Goal: Information Seeking & Learning: Check status

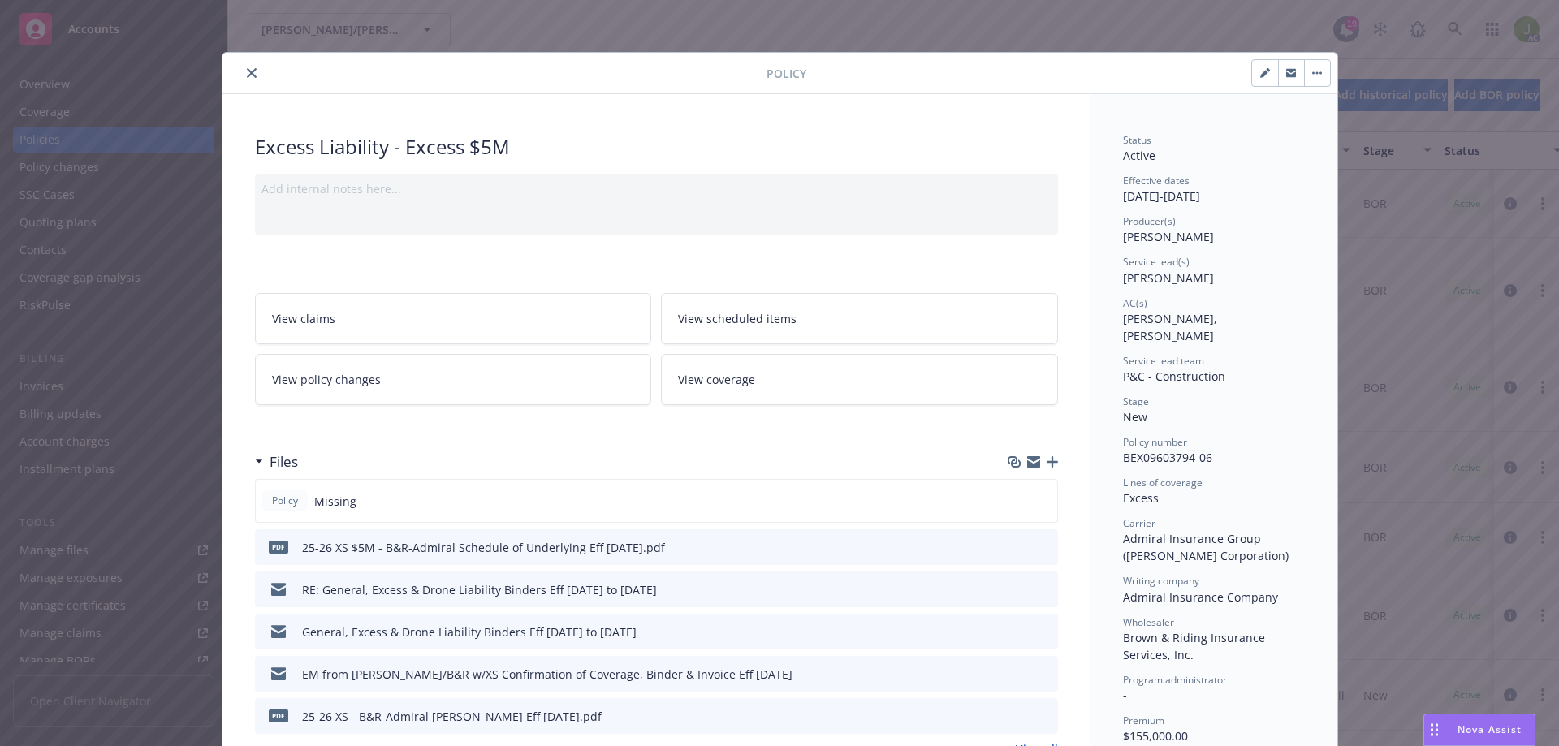
click at [243, 78] on button "close" at bounding box center [251, 72] width 19 height 19
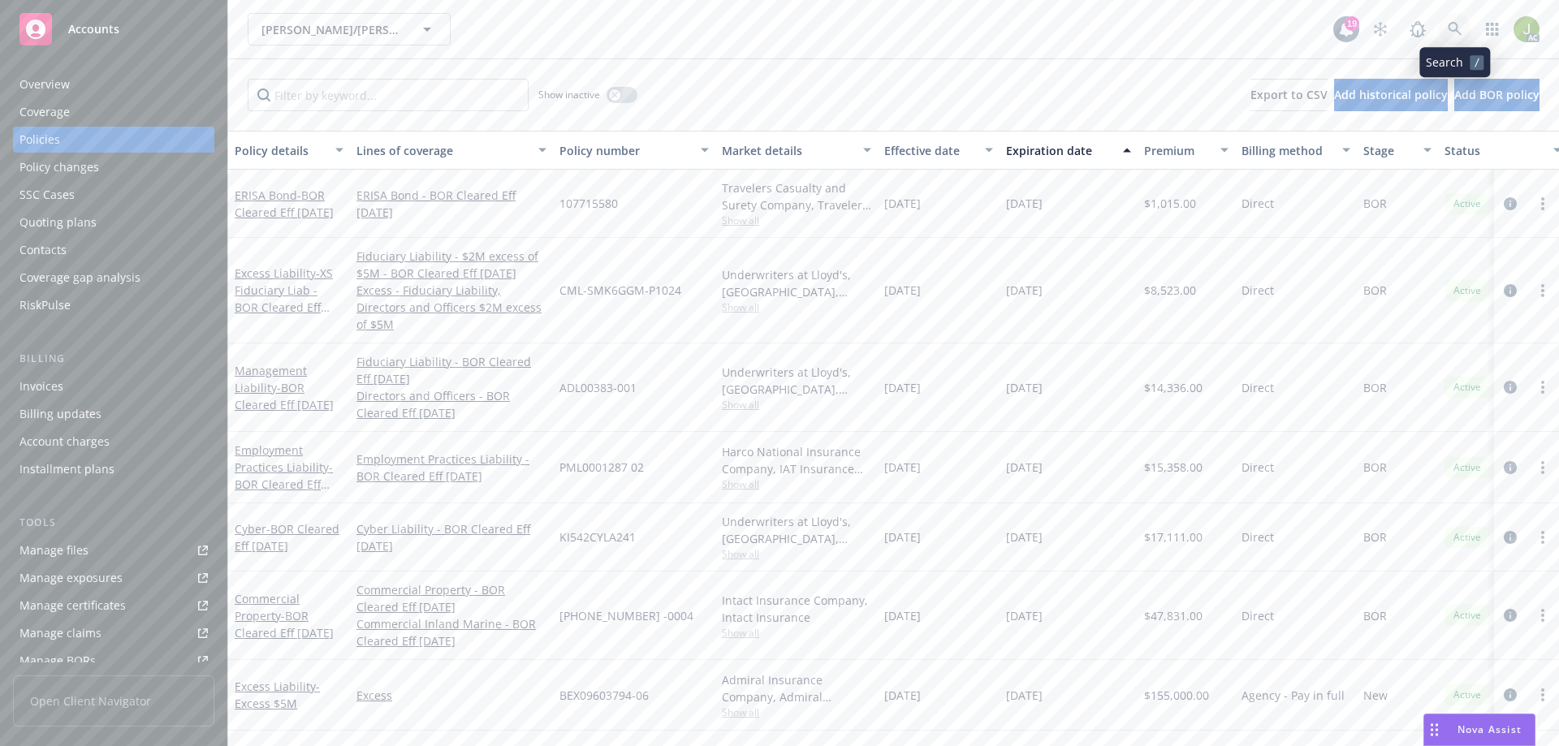
click at [1450, 28] on icon at bounding box center [1455, 29] width 14 height 14
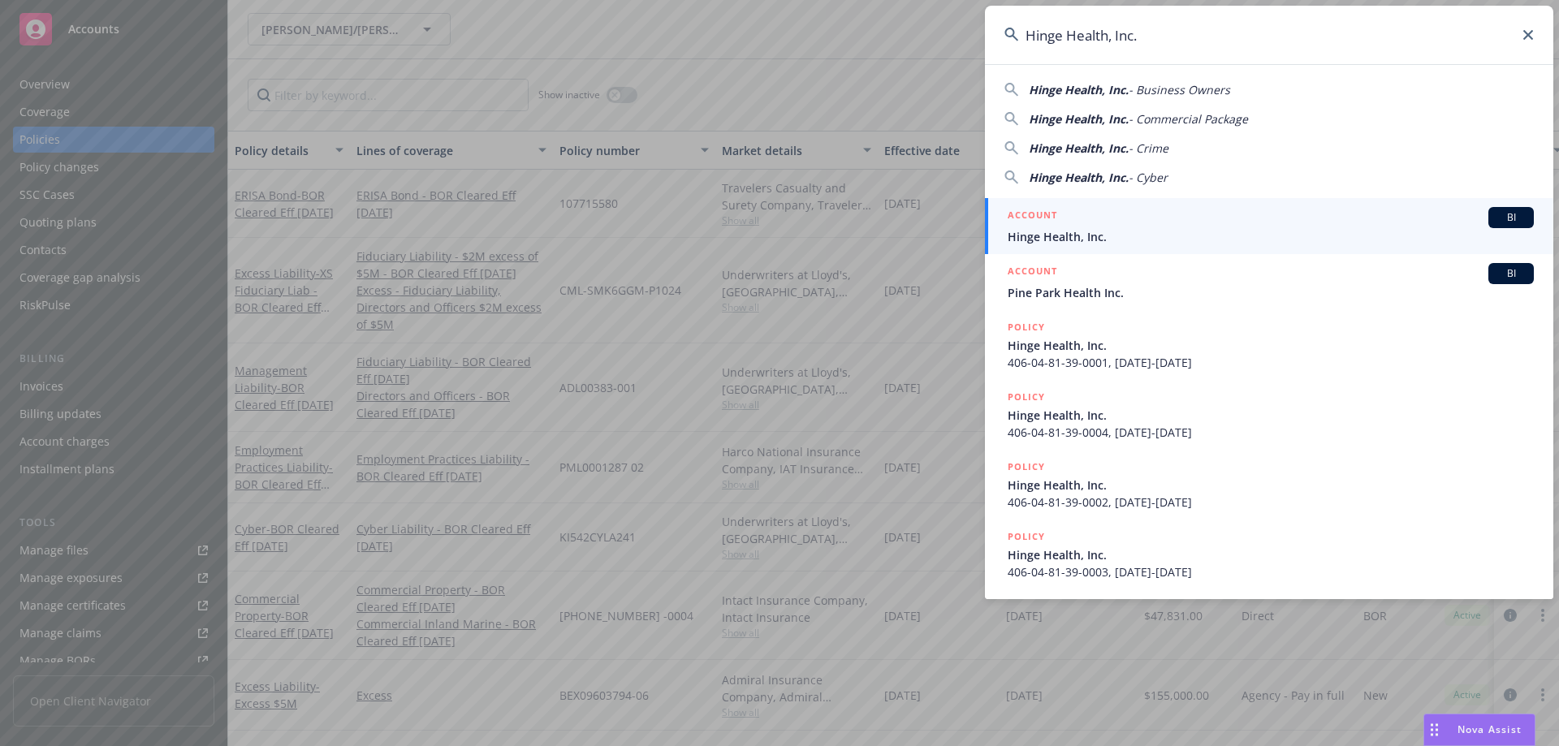
type input "Hinge Health, Inc."
click at [1330, 220] on div "ACCOUNT BI" at bounding box center [1271, 217] width 526 height 21
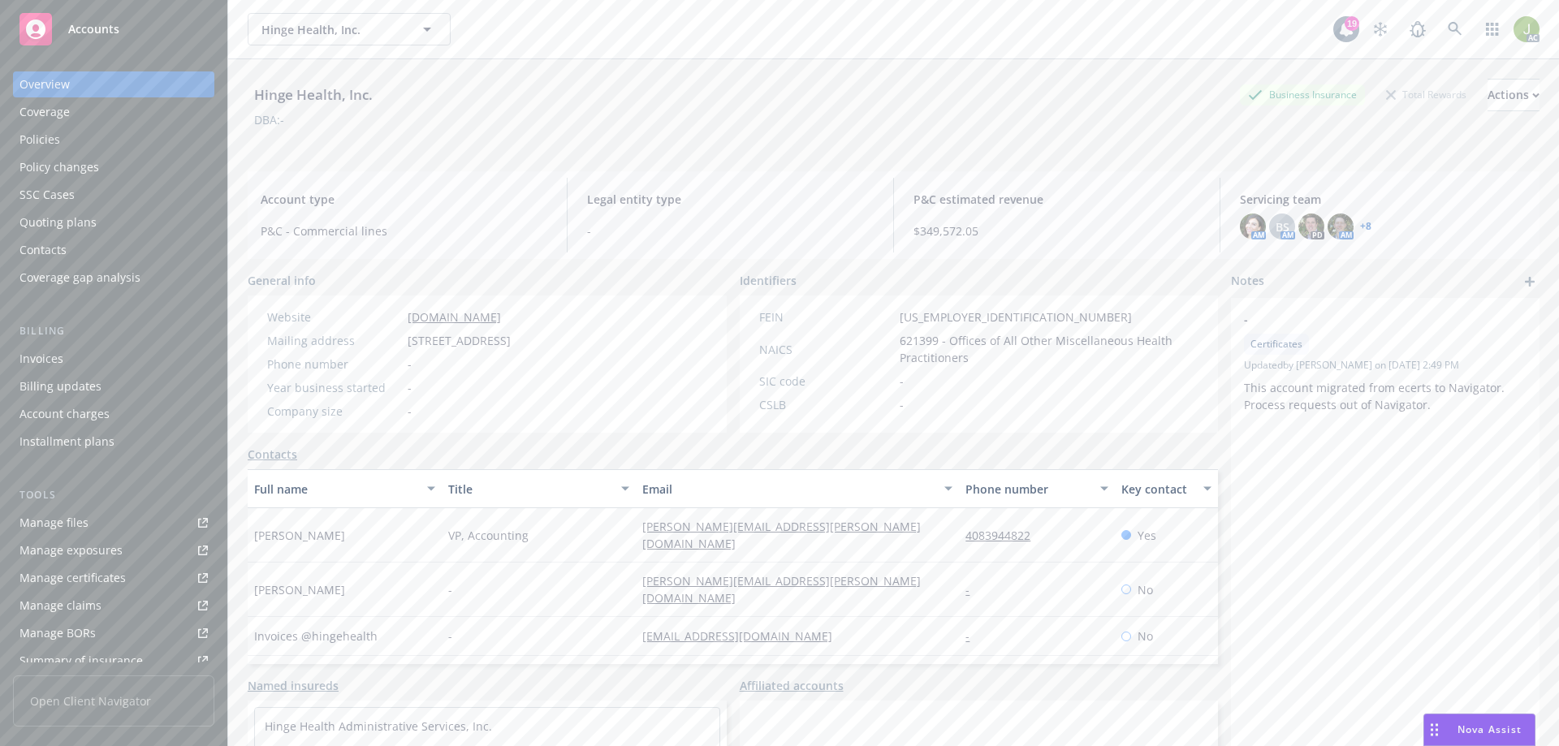
click at [47, 361] on div "Invoices" at bounding box center [41, 359] width 44 height 26
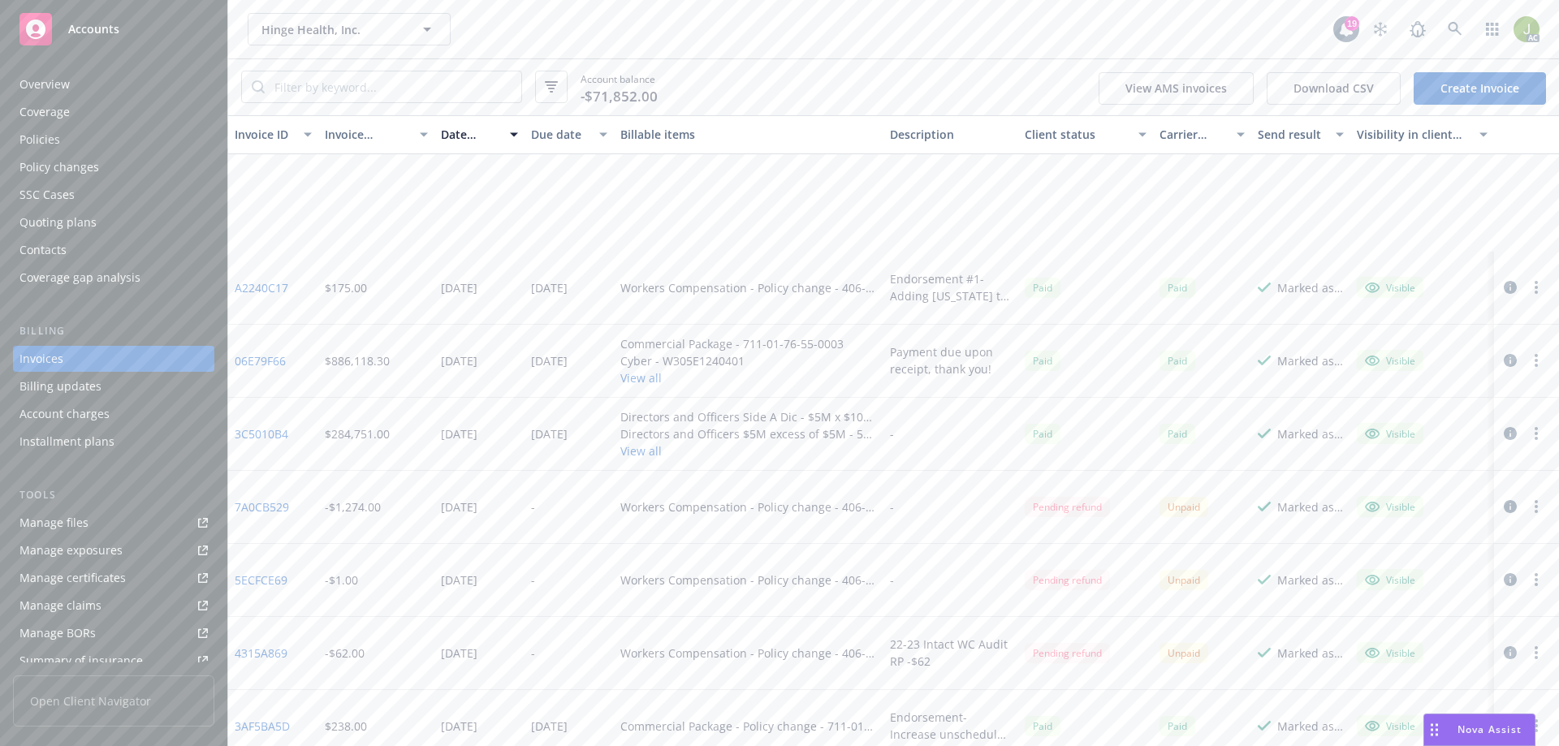
scroll to position [2916, 0]
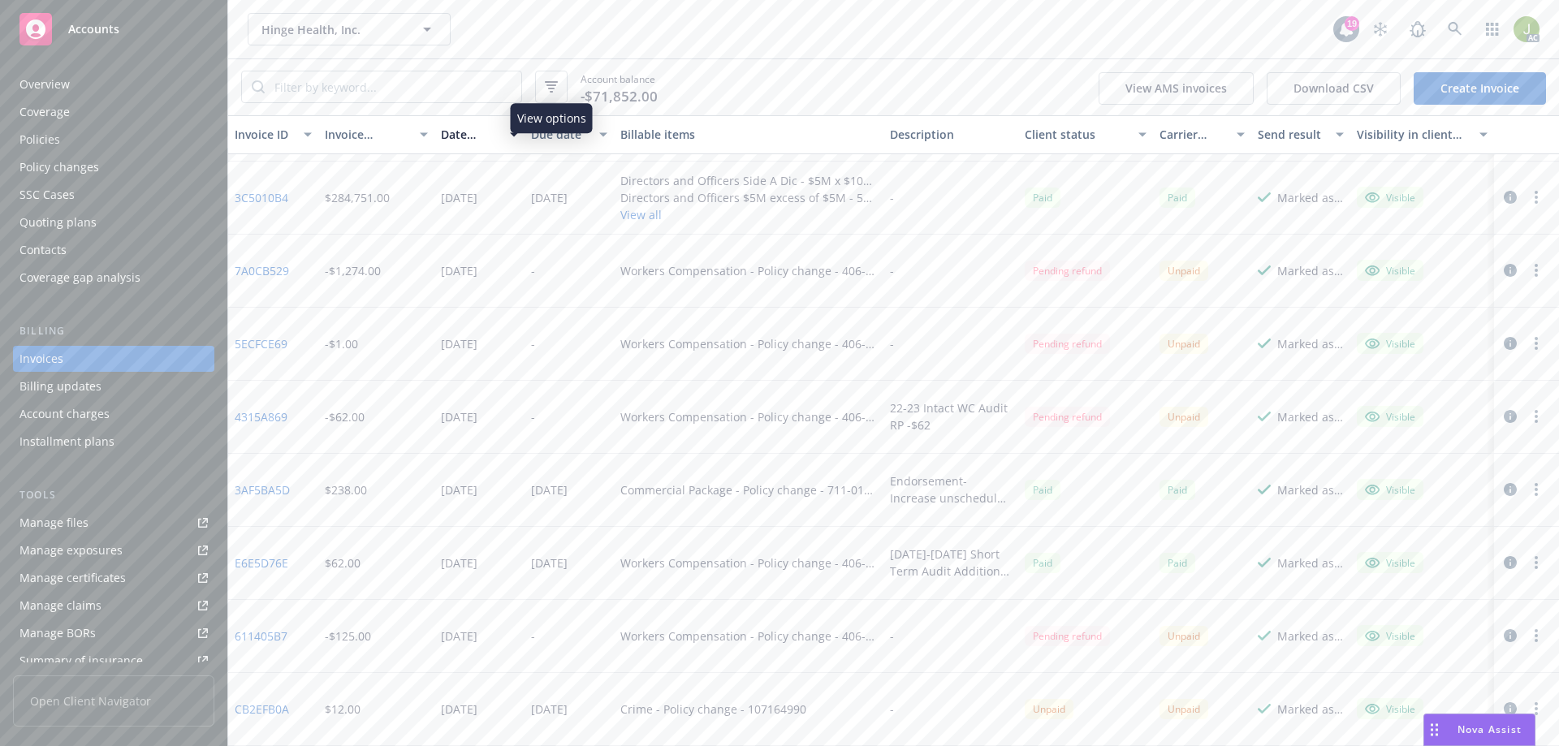
click at [546, 88] on icon "button" at bounding box center [551, 86] width 13 height 11
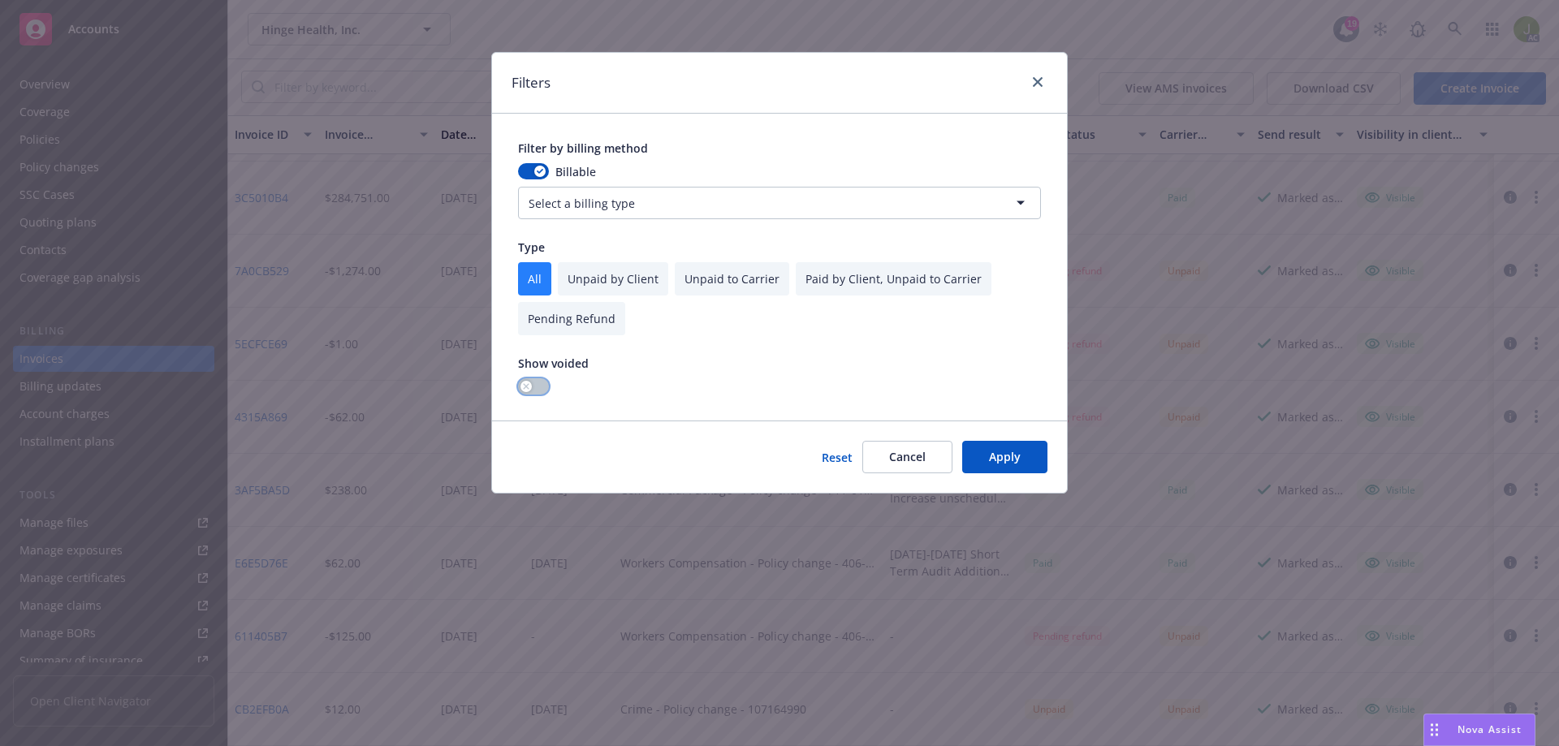
click at [548, 383] on button "button" at bounding box center [533, 386] width 31 height 16
click at [986, 453] on button "Apply" at bounding box center [1004, 457] width 85 height 32
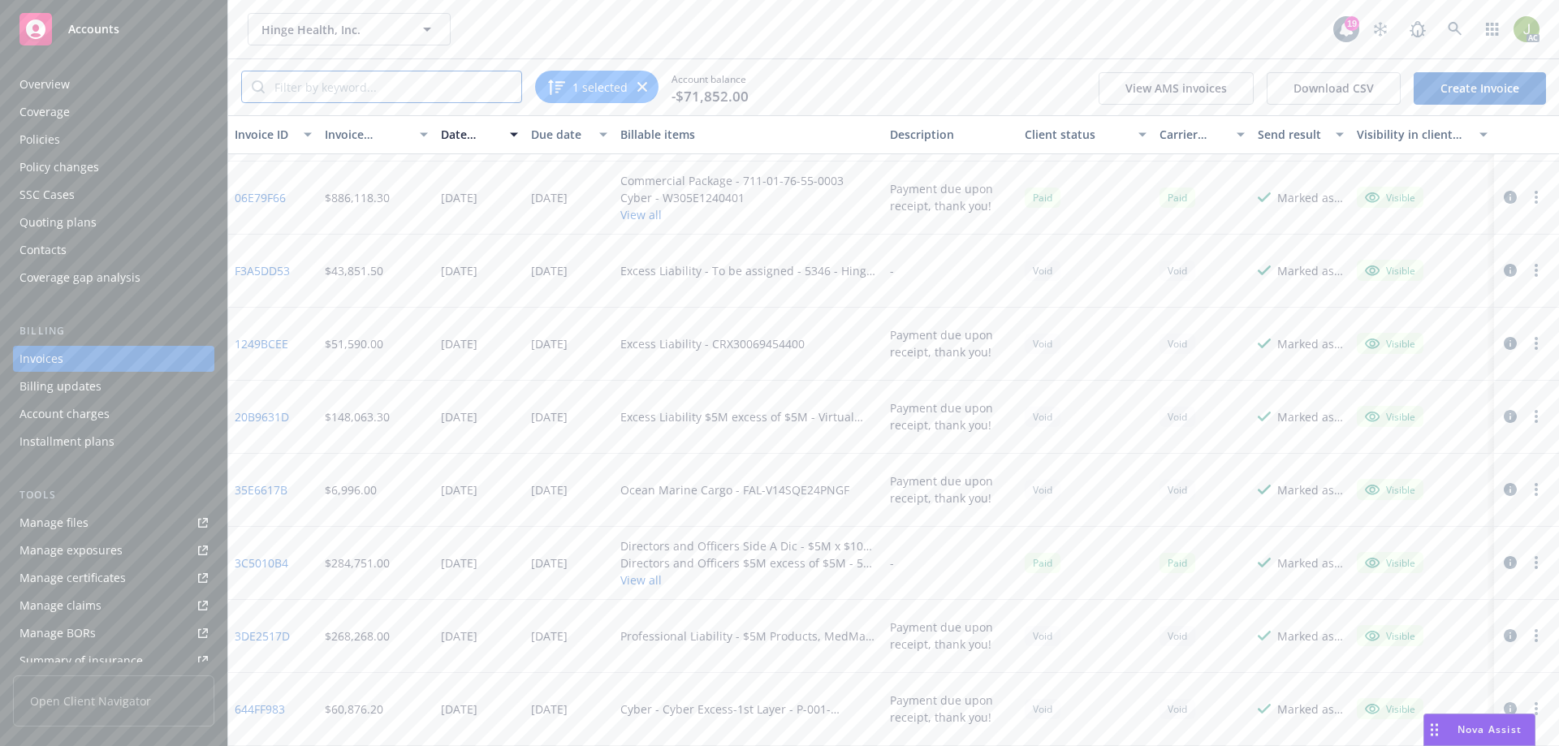
click at [376, 96] on input "search" at bounding box center [393, 86] width 257 height 31
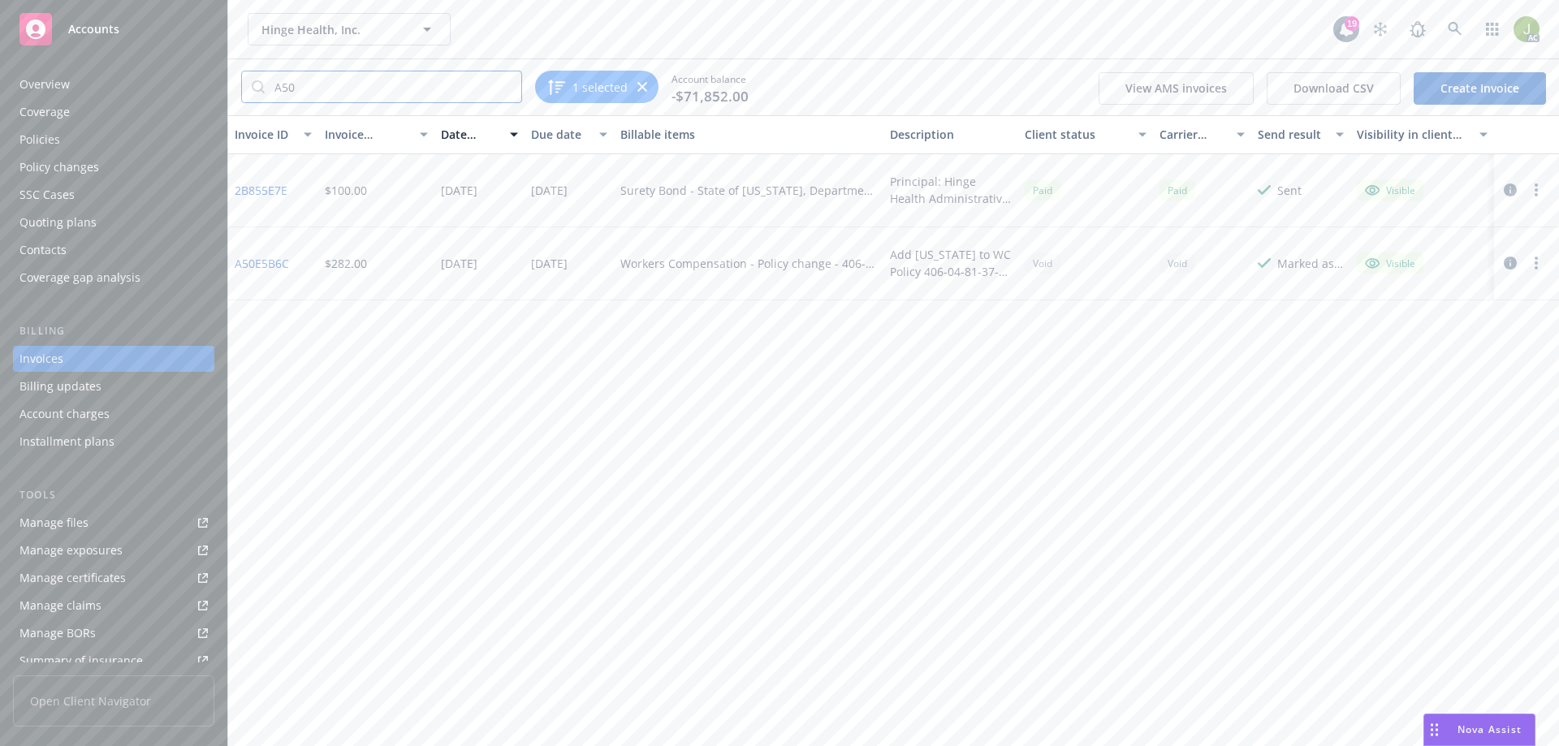
scroll to position [0, 0]
type input "A50"
click at [278, 264] on link "A50E5B6C" at bounding box center [262, 263] width 54 height 17
click at [1445, 28] on link at bounding box center [1455, 29] width 32 height 32
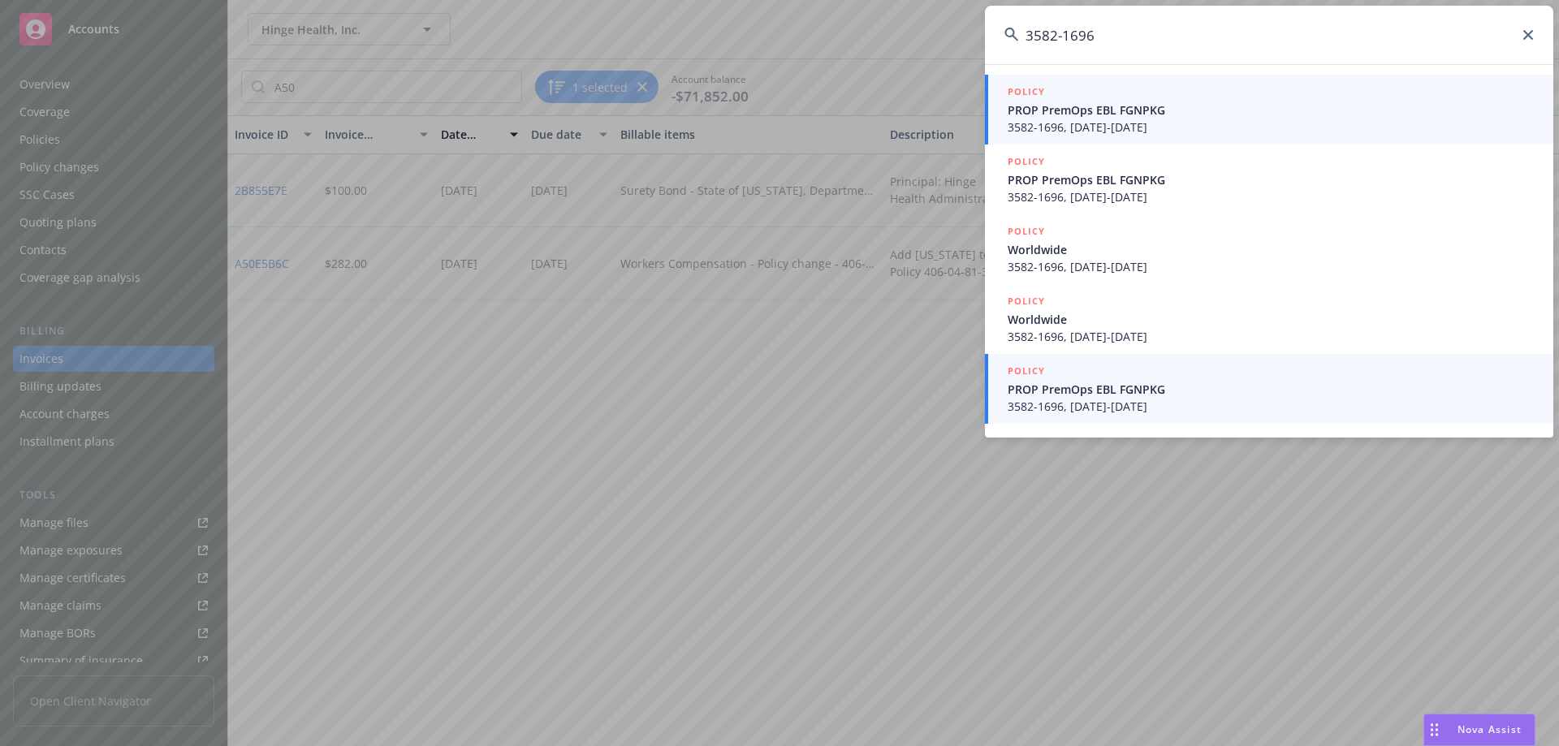
type input "3582-1696"
click at [1181, 381] on span "PROP PremOps EBL FGNPKG" at bounding box center [1271, 389] width 526 height 17
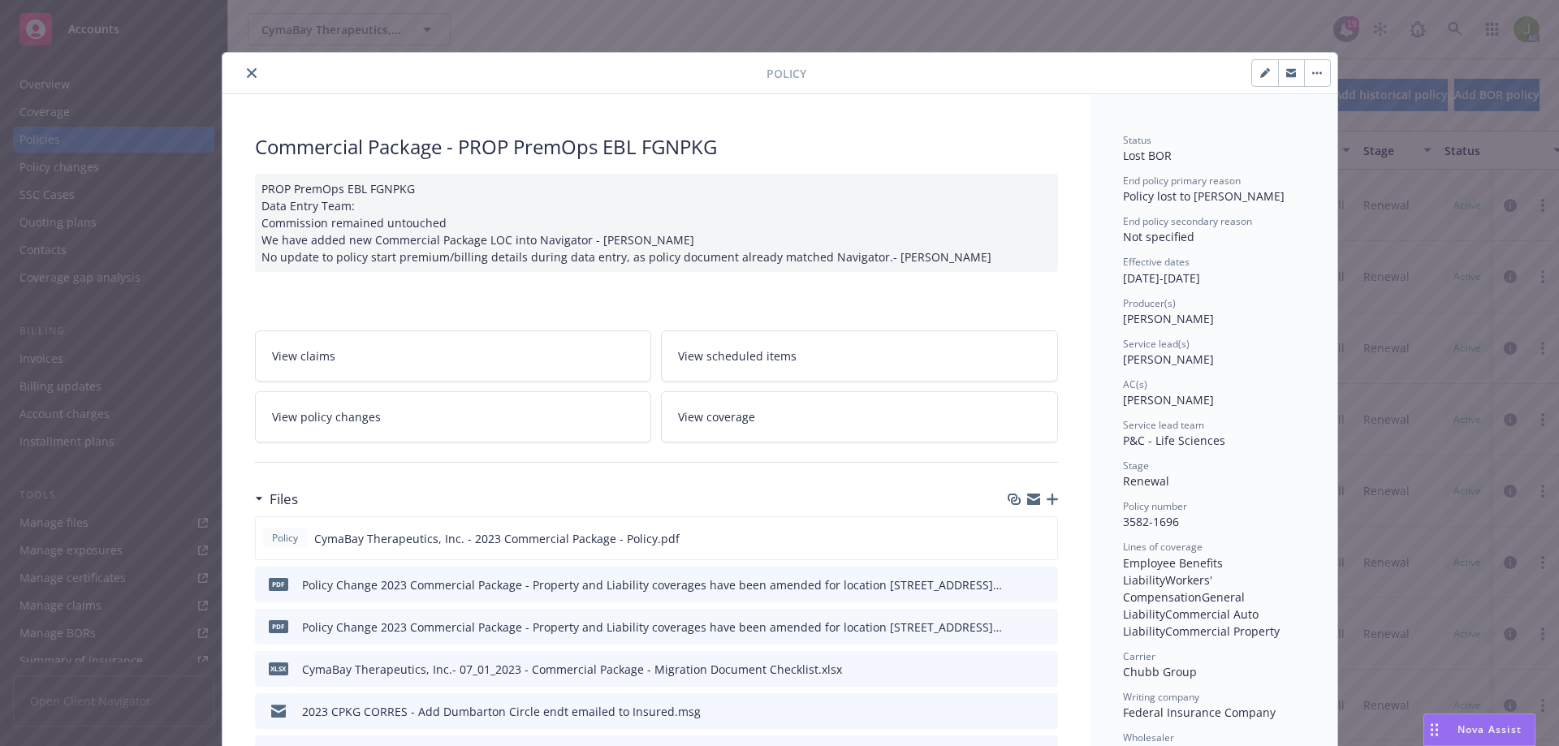
click at [247, 76] on icon "close" at bounding box center [252, 73] width 10 height 10
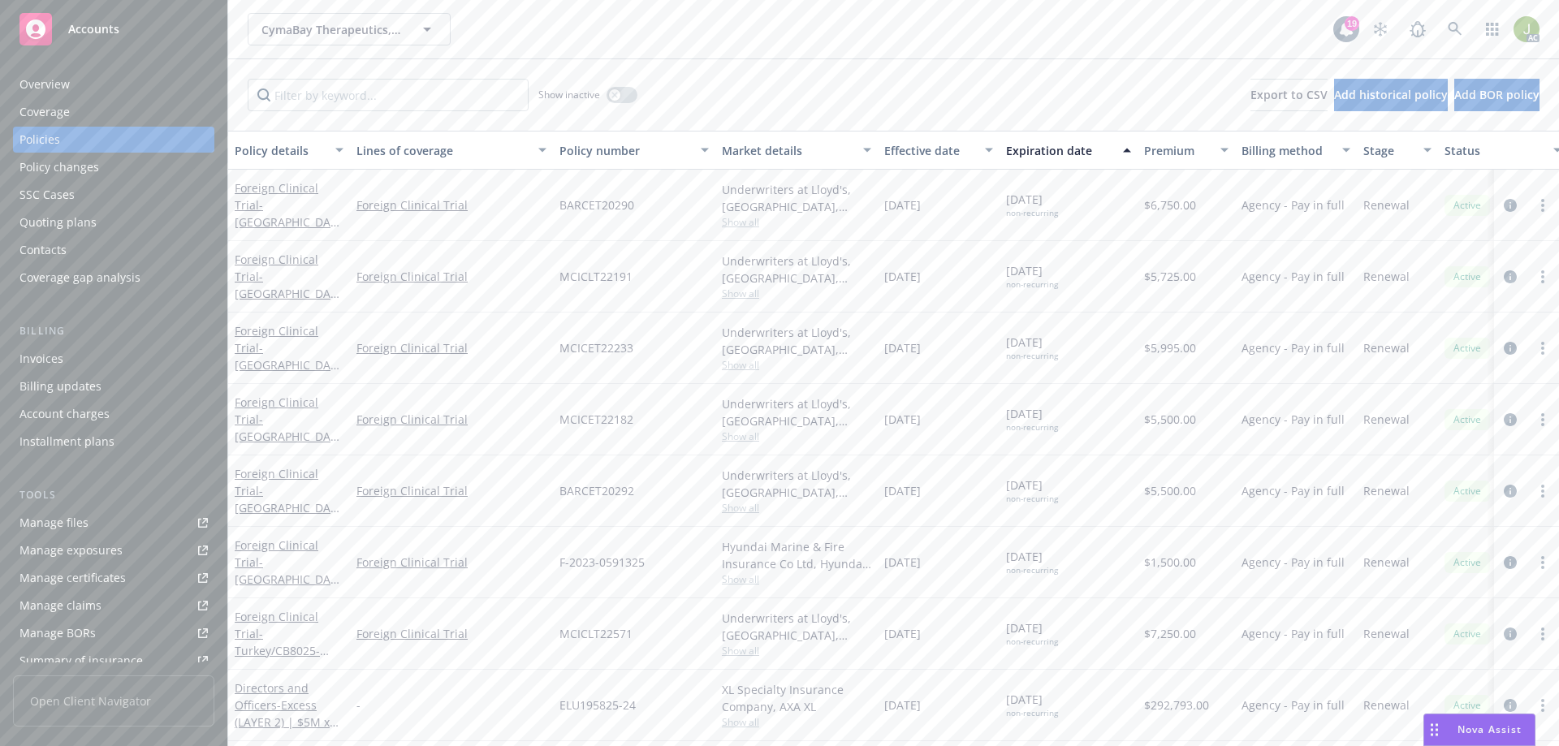
click at [114, 358] on div "Invoices" at bounding box center [113, 359] width 188 height 26
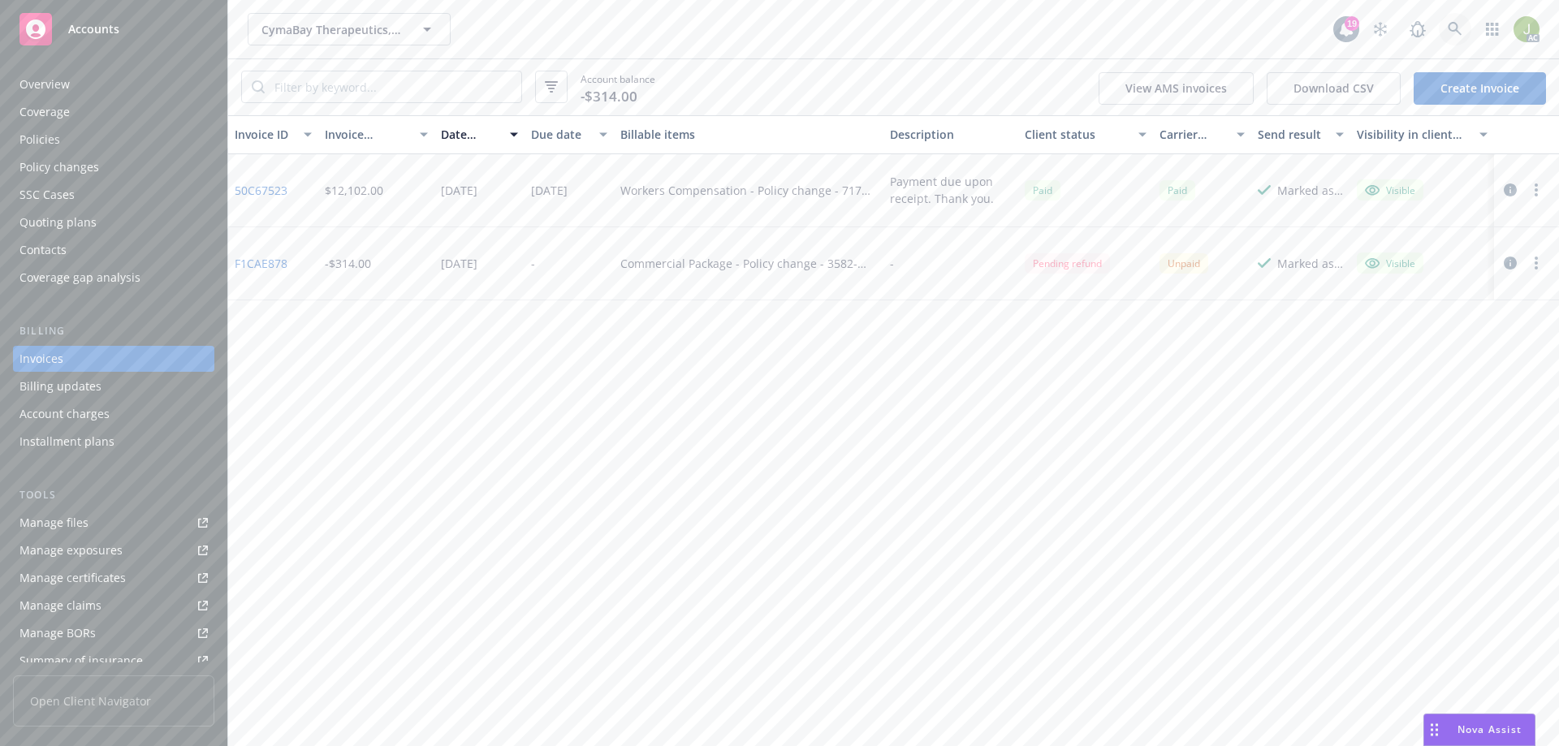
click at [1459, 28] on icon at bounding box center [1455, 29] width 15 height 15
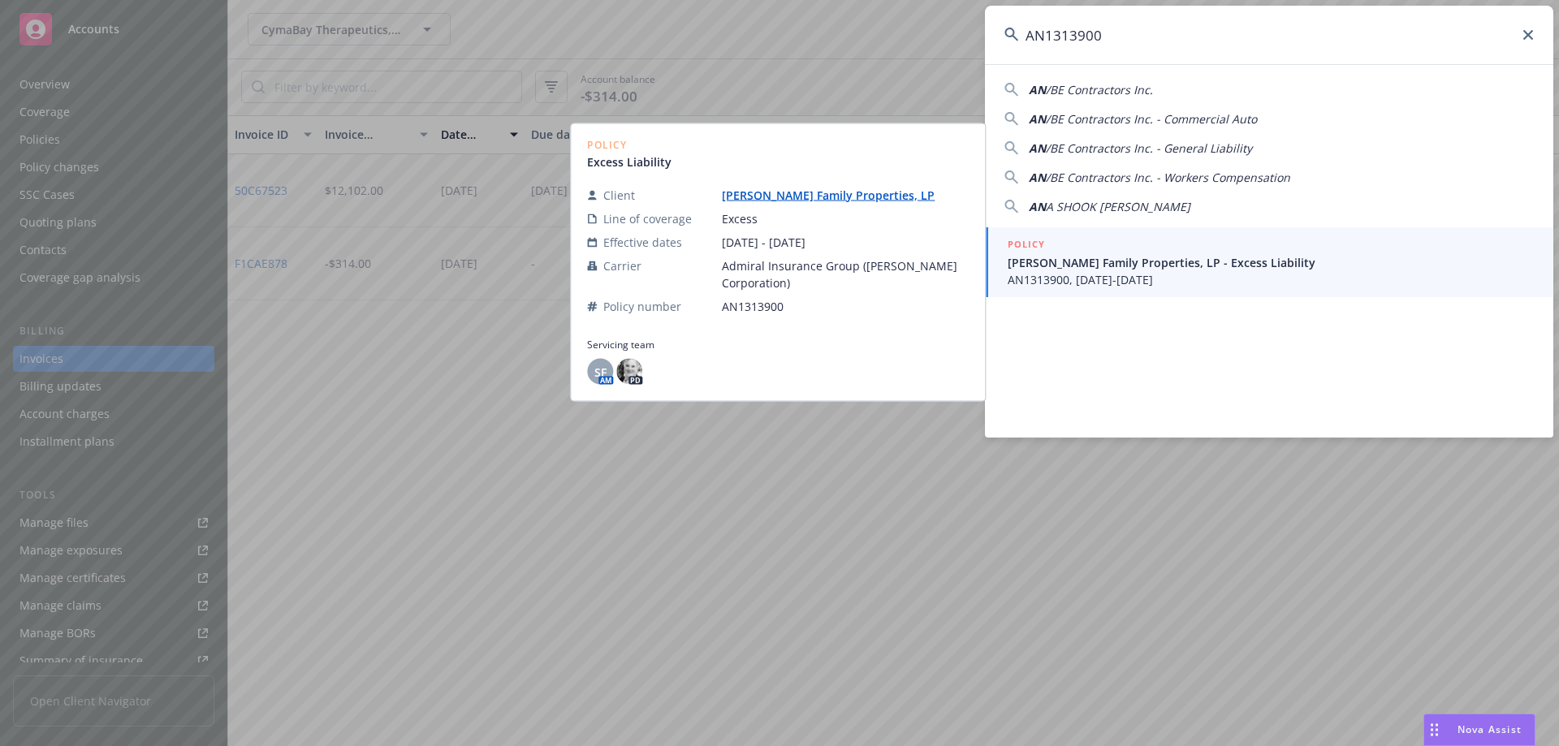
type input "AN1313900"
click at [1155, 276] on span "AN1313900, 05/15/2024-05/15/2025" at bounding box center [1271, 279] width 526 height 17
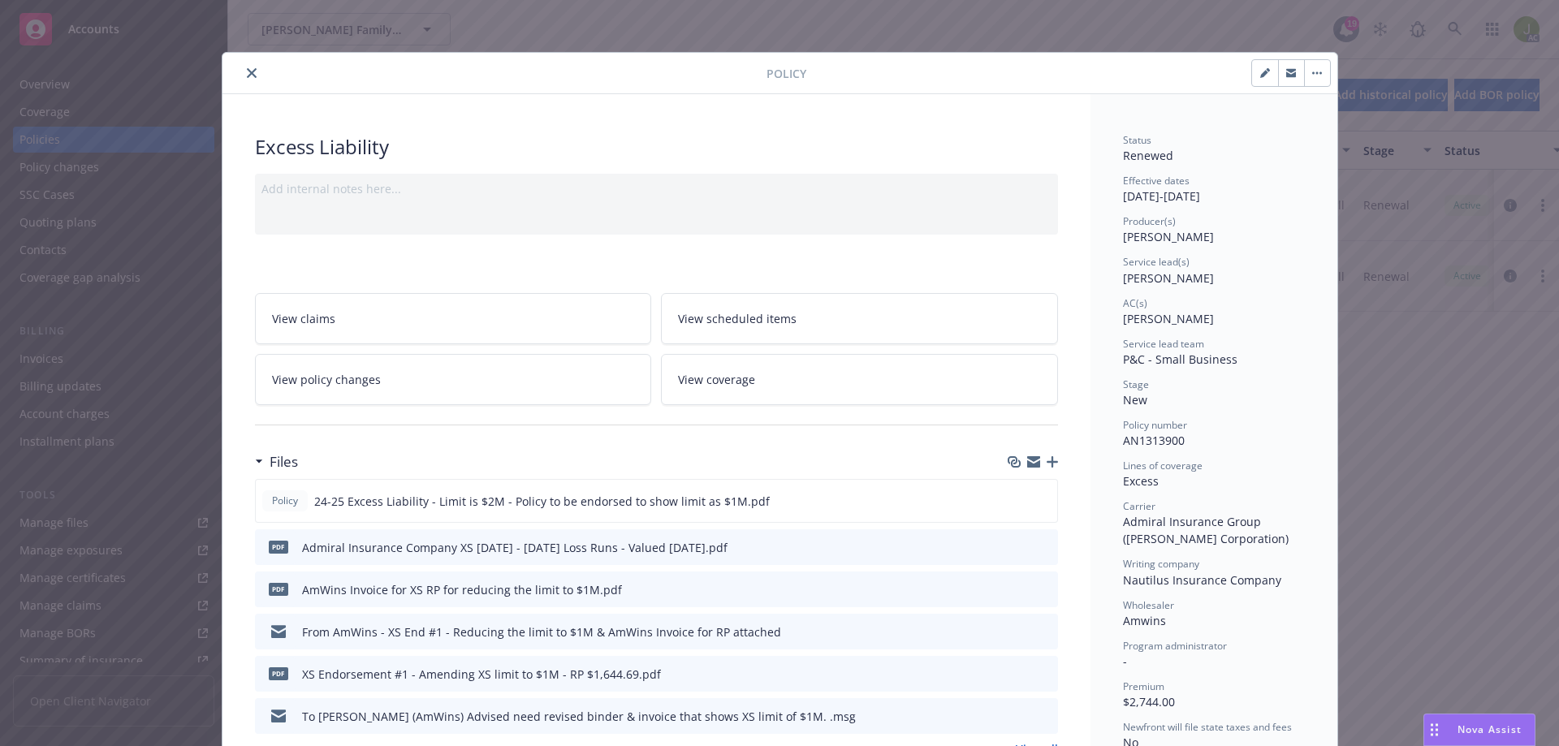
click at [247, 72] on icon "close" at bounding box center [252, 73] width 10 height 10
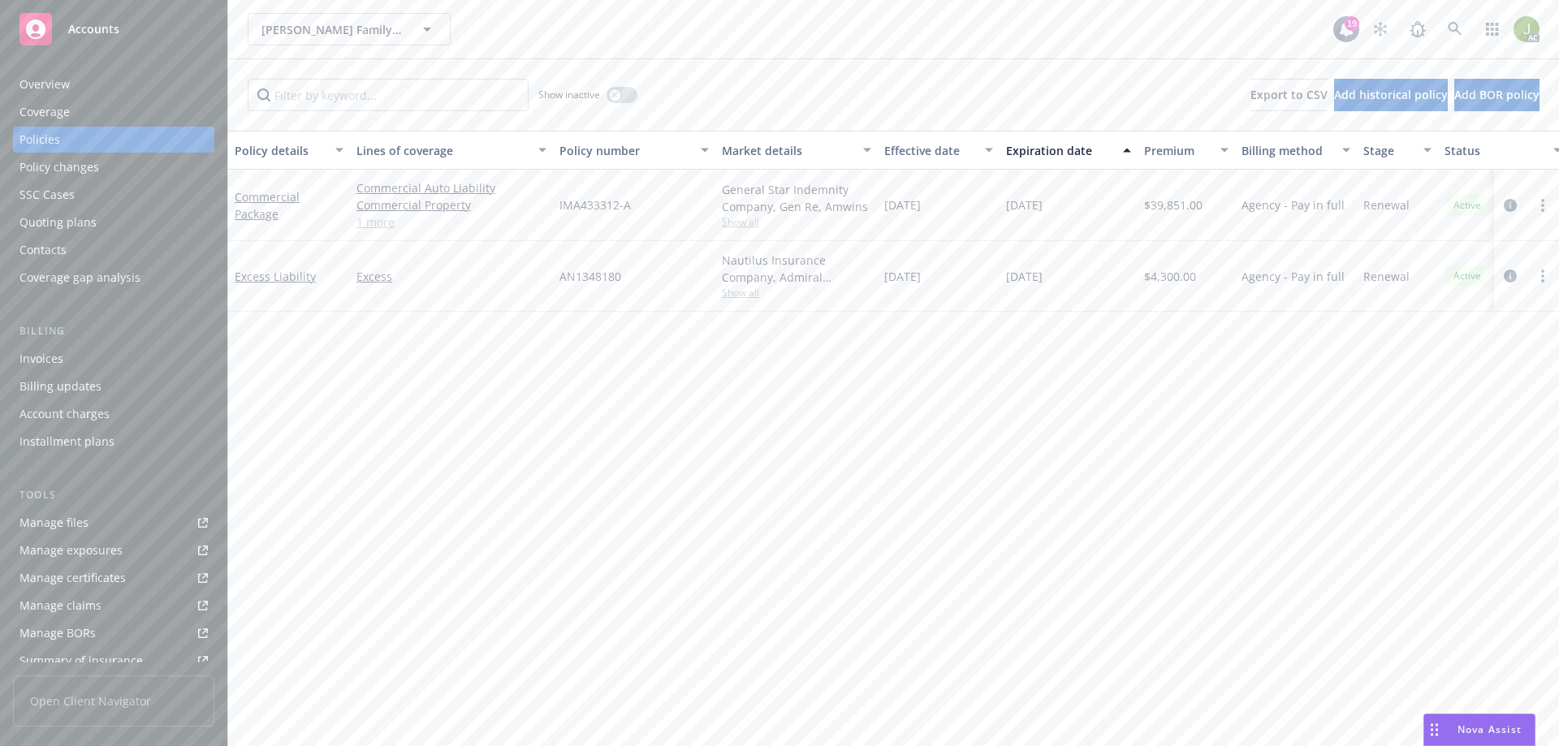
click at [118, 347] on div "Invoices" at bounding box center [113, 359] width 188 height 26
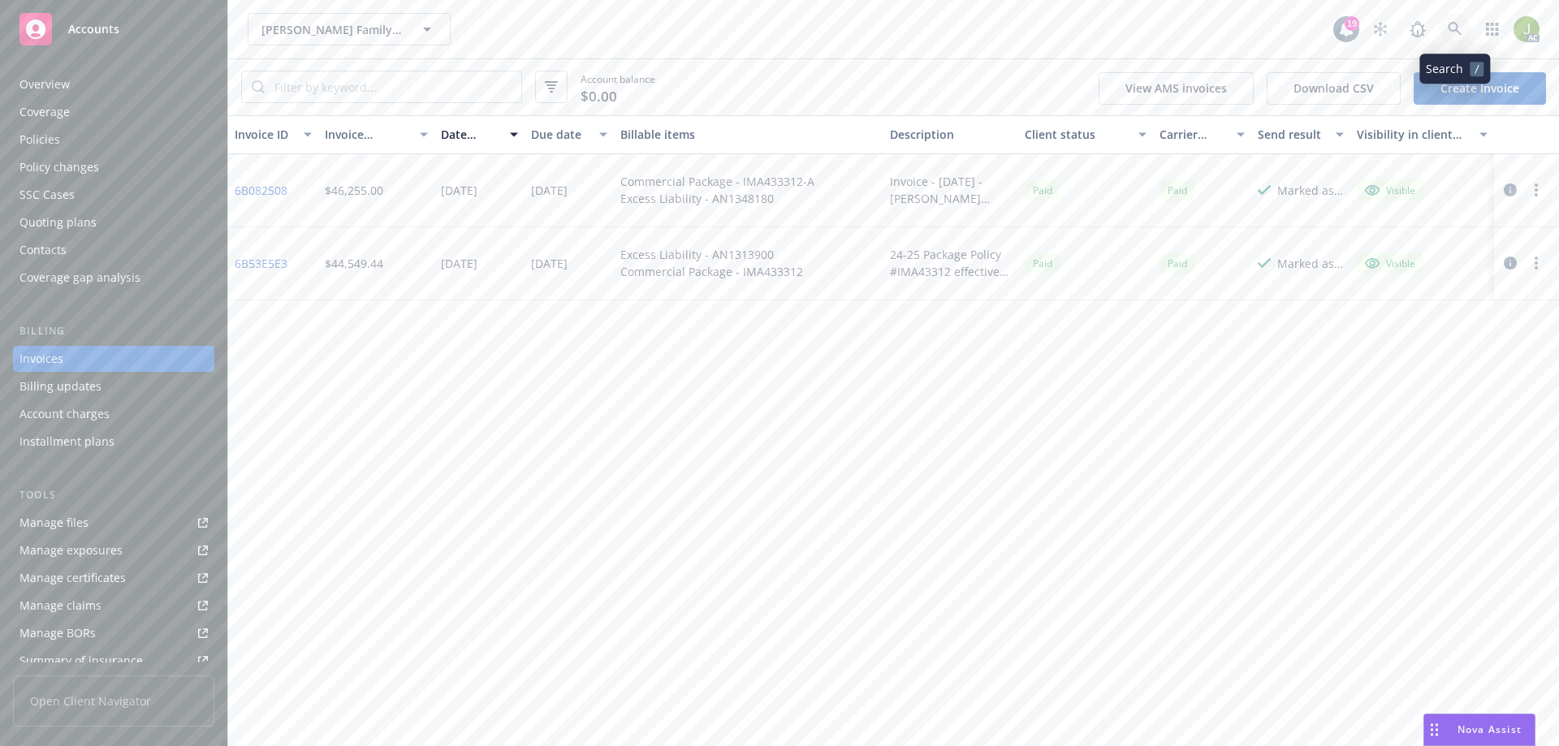
click at [1465, 25] on link at bounding box center [1455, 29] width 32 height 32
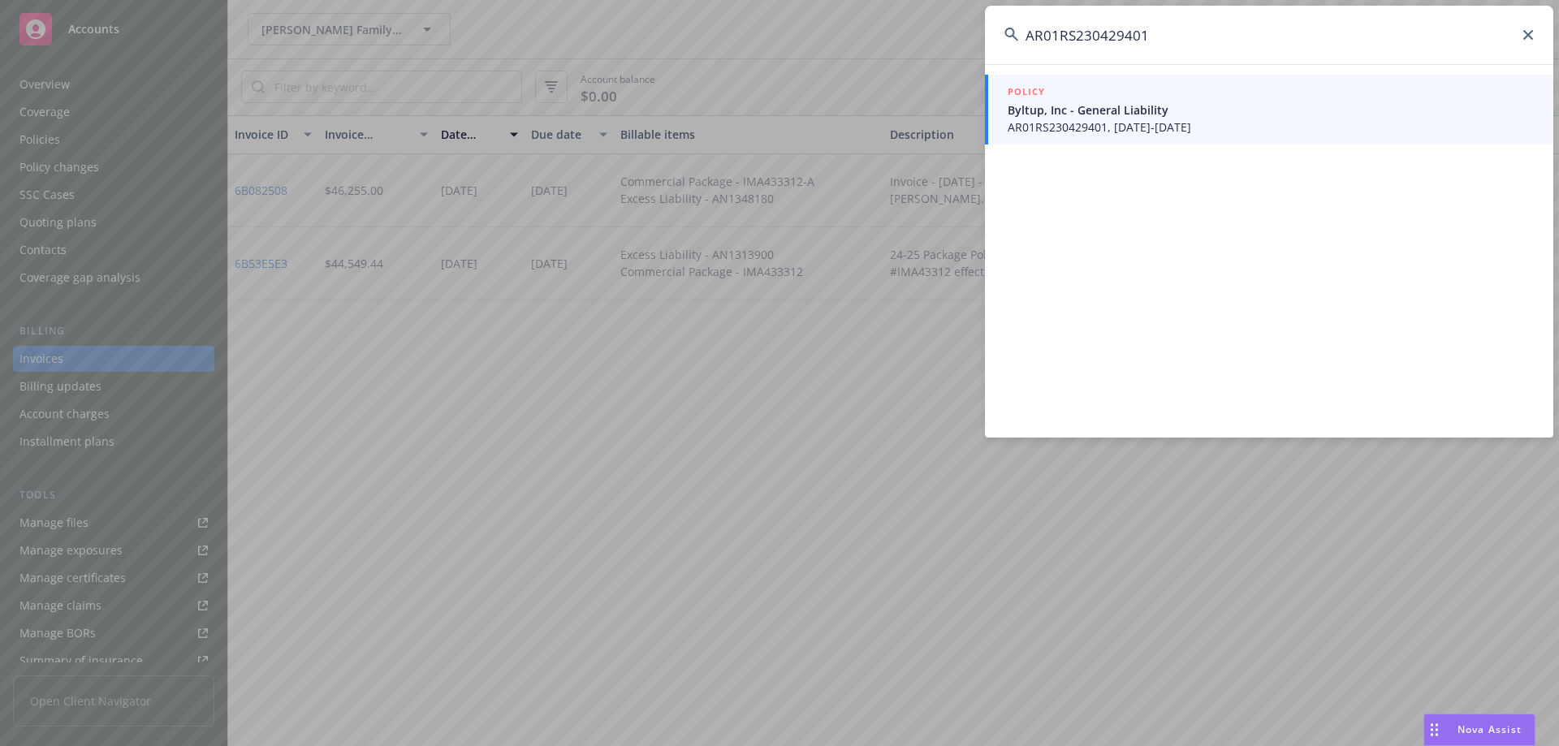
type input "AR01RS230429401"
click at [1154, 124] on span "AR01RS230429401, 05/02/2023-04/08/2024" at bounding box center [1271, 127] width 526 height 17
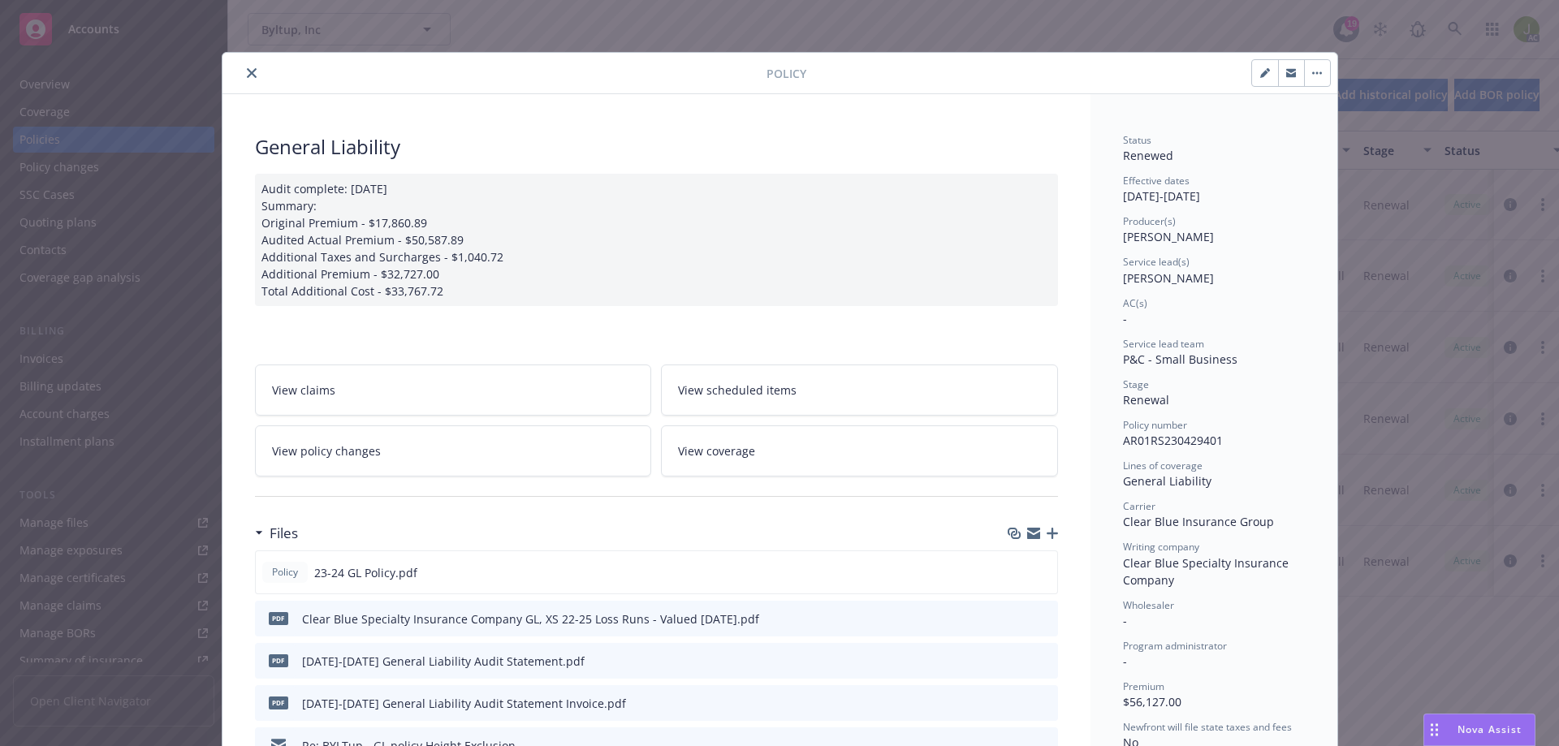
click at [247, 72] on icon "close" at bounding box center [252, 73] width 10 height 10
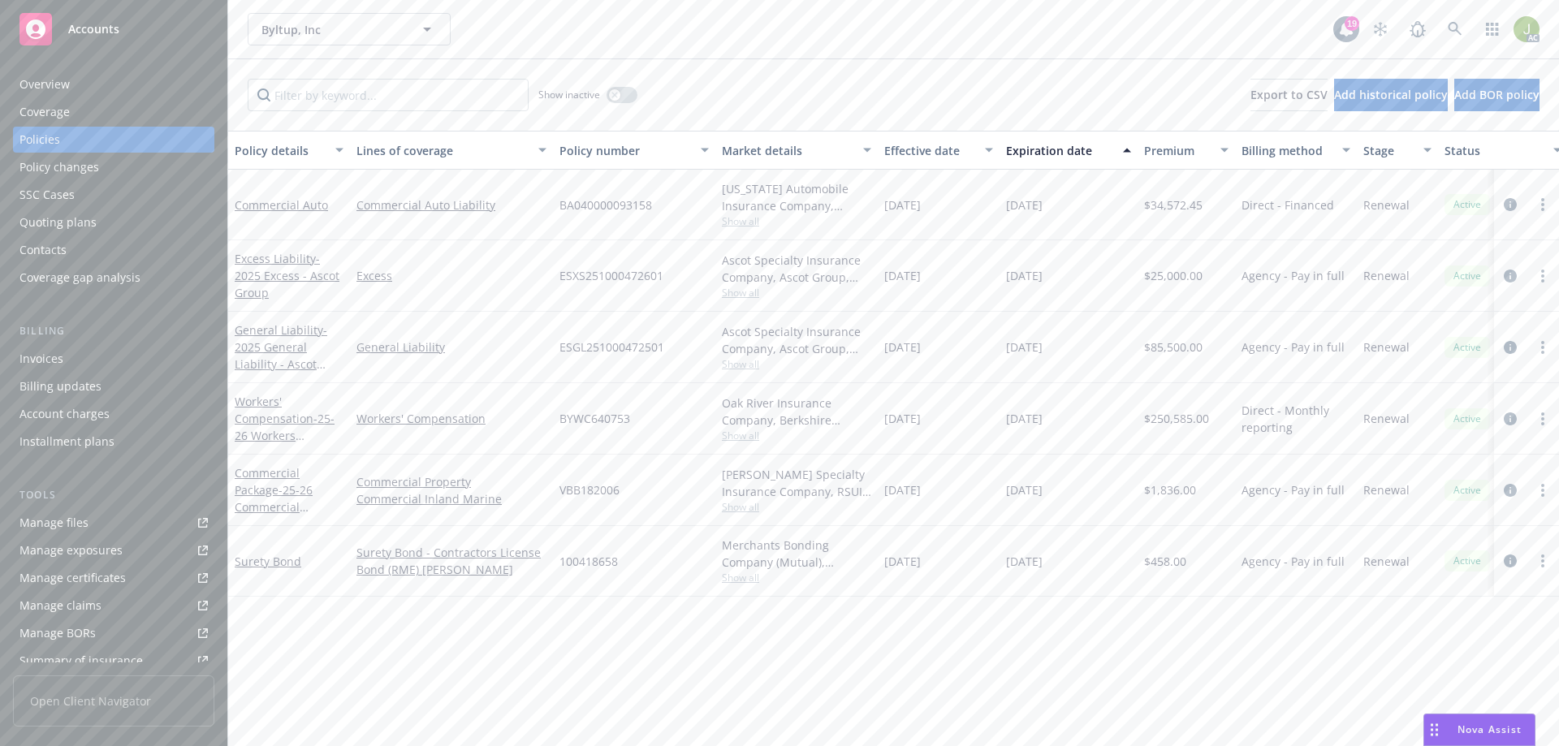
click at [139, 357] on div "Invoices" at bounding box center [113, 359] width 188 height 26
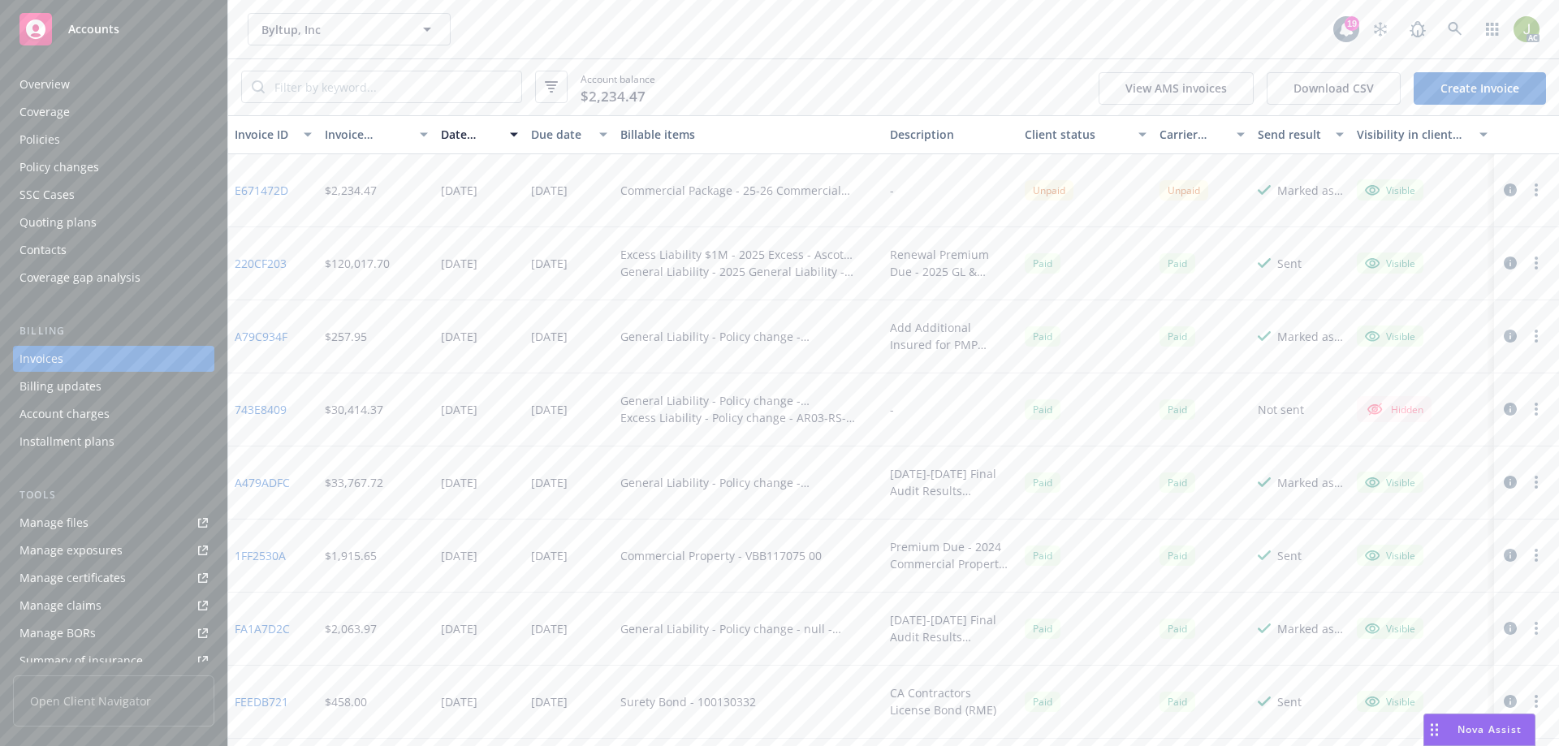
click at [121, 123] on div "Coverage" at bounding box center [113, 112] width 188 height 26
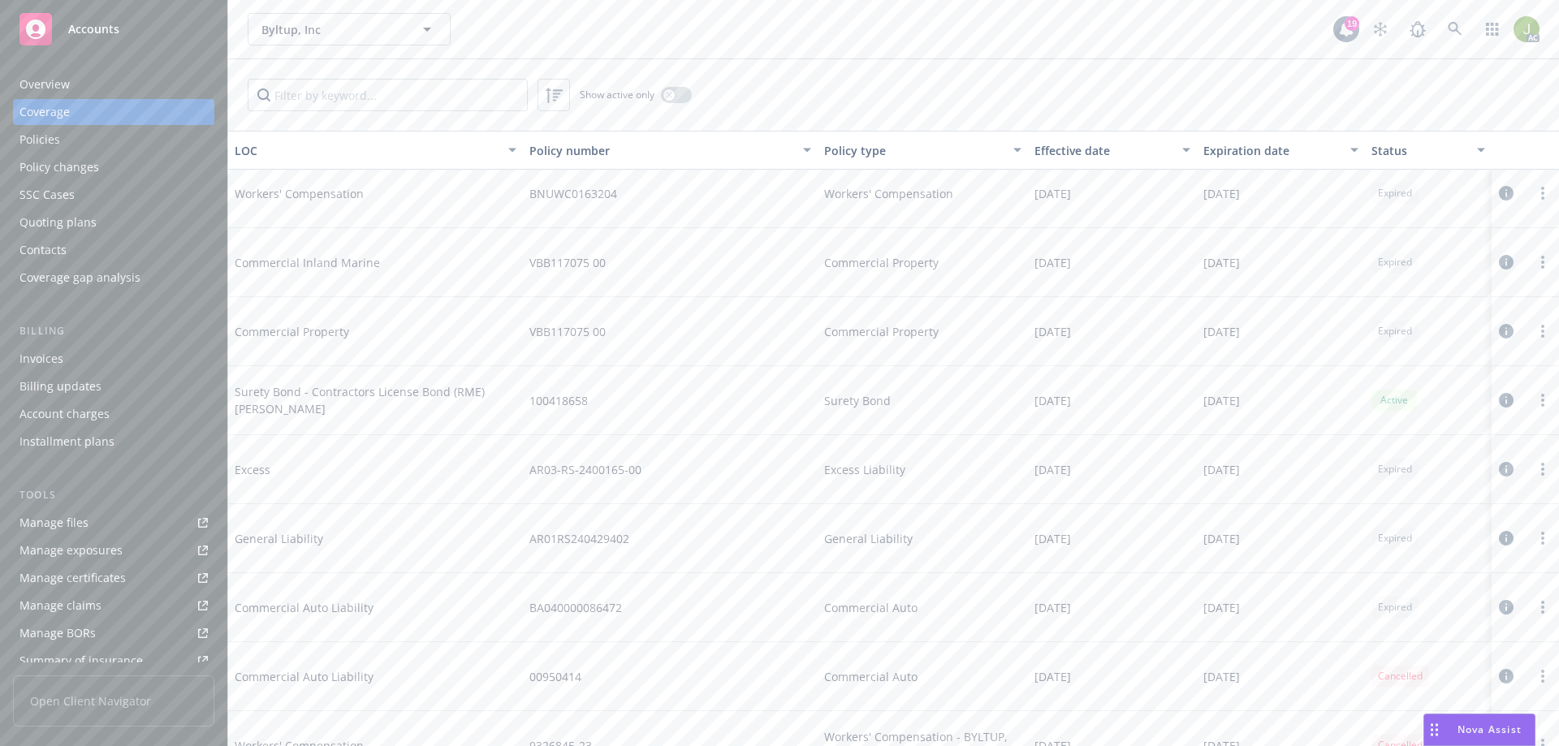
scroll to position [650, 0]
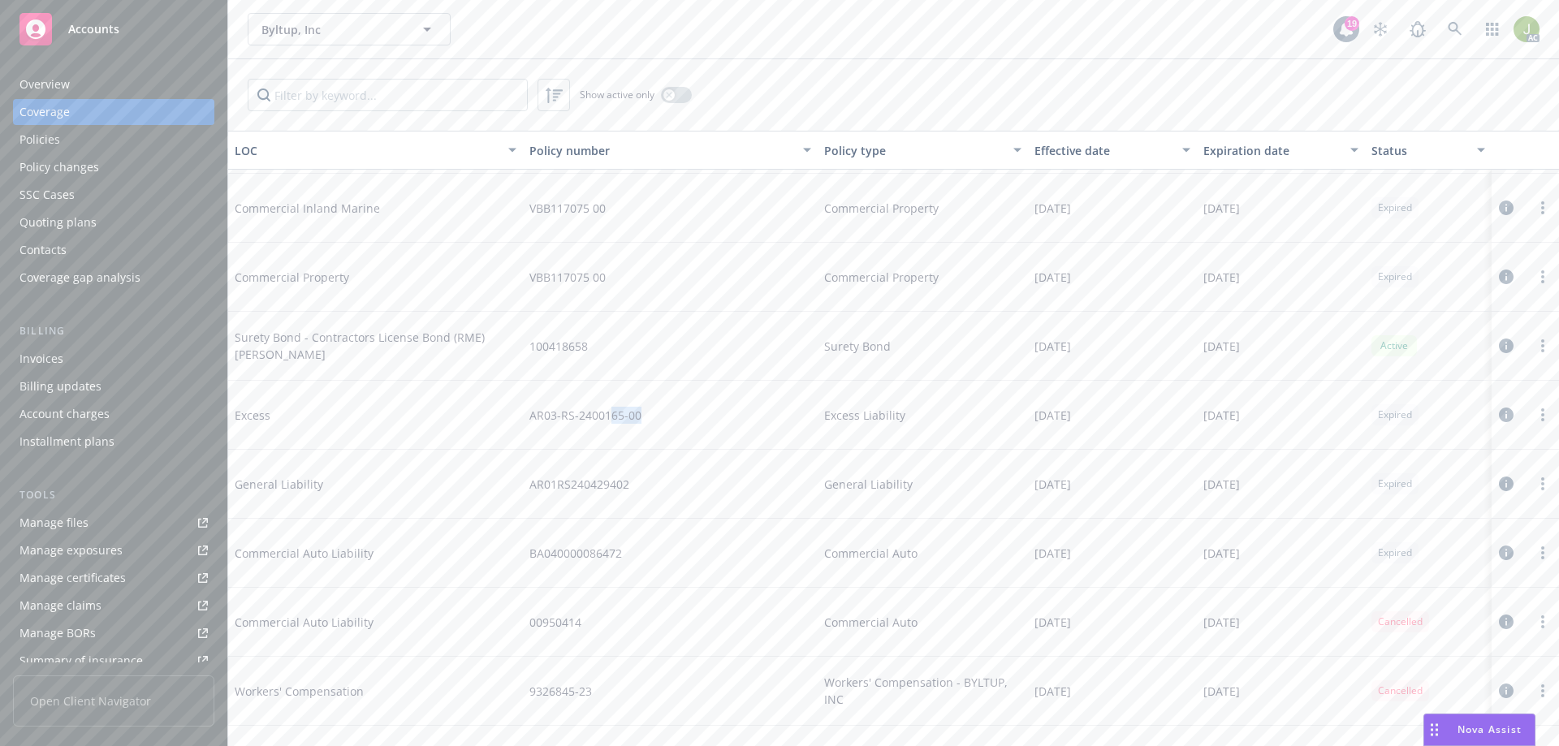
drag, startPoint x: 667, startPoint y: 418, endPoint x: 604, endPoint y: 417, distance: 63.3
click at [604, 417] on div "AR03-RS-2400165-00" at bounding box center [670, 415] width 295 height 69
drag, startPoint x: 652, startPoint y: 489, endPoint x: 528, endPoint y: 490, distance: 124.2
click at [528, 490] on div "AR01RS240429402" at bounding box center [670, 484] width 295 height 69
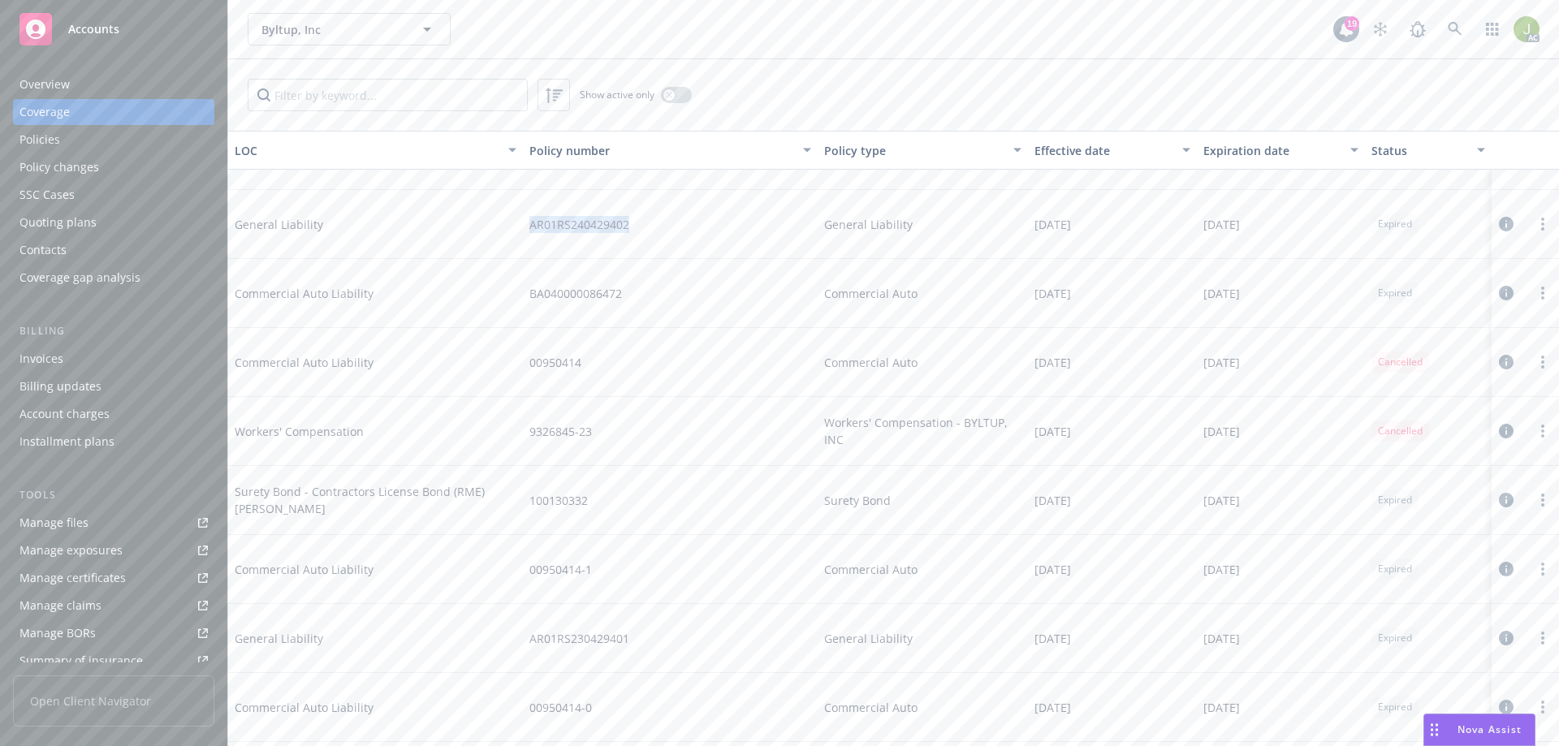
scroll to position [974, 0]
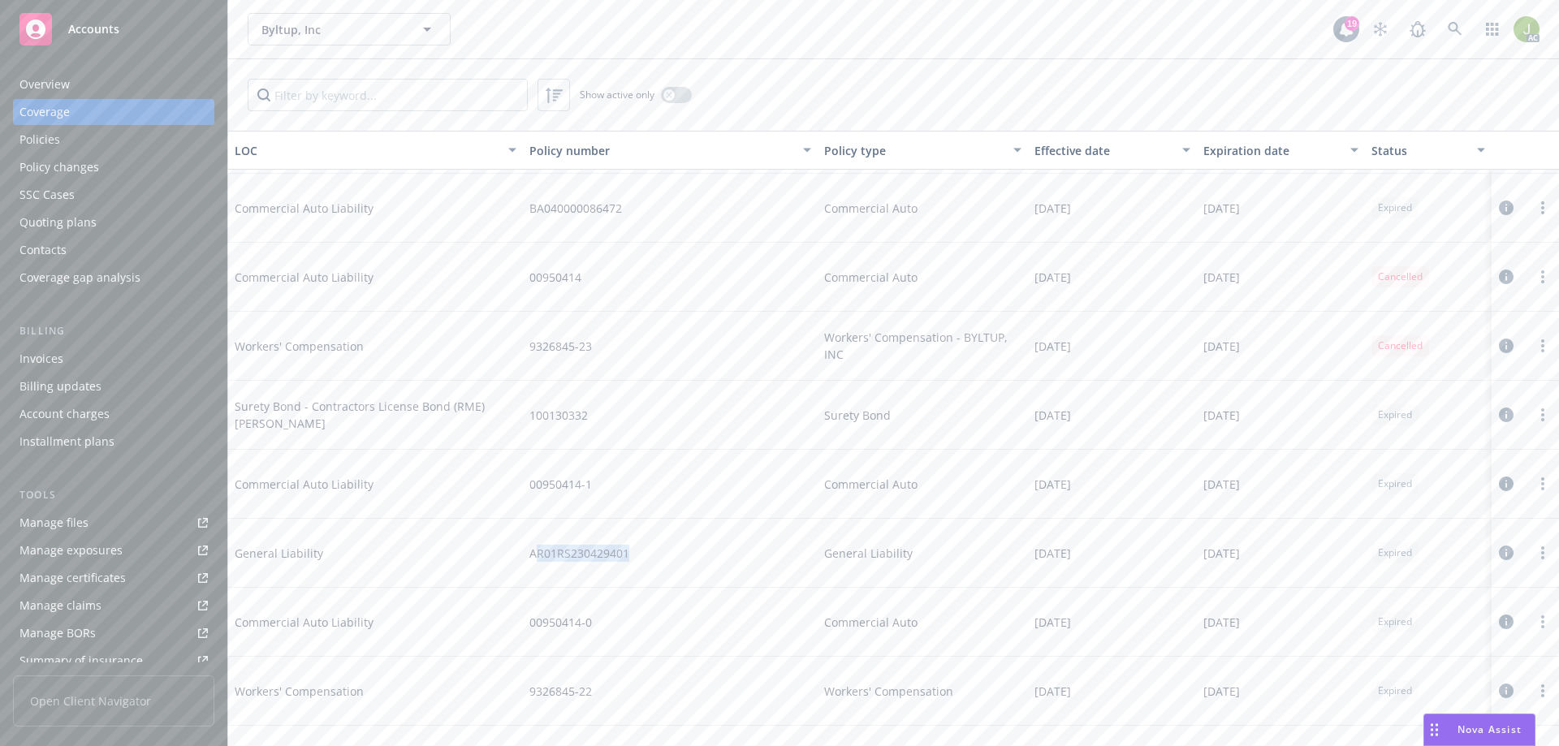
drag, startPoint x: 650, startPoint y: 548, endPoint x: 533, endPoint y: 560, distance: 117.5
click at [533, 560] on div "AR01RS230429401" at bounding box center [670, 553] width 295 height 69
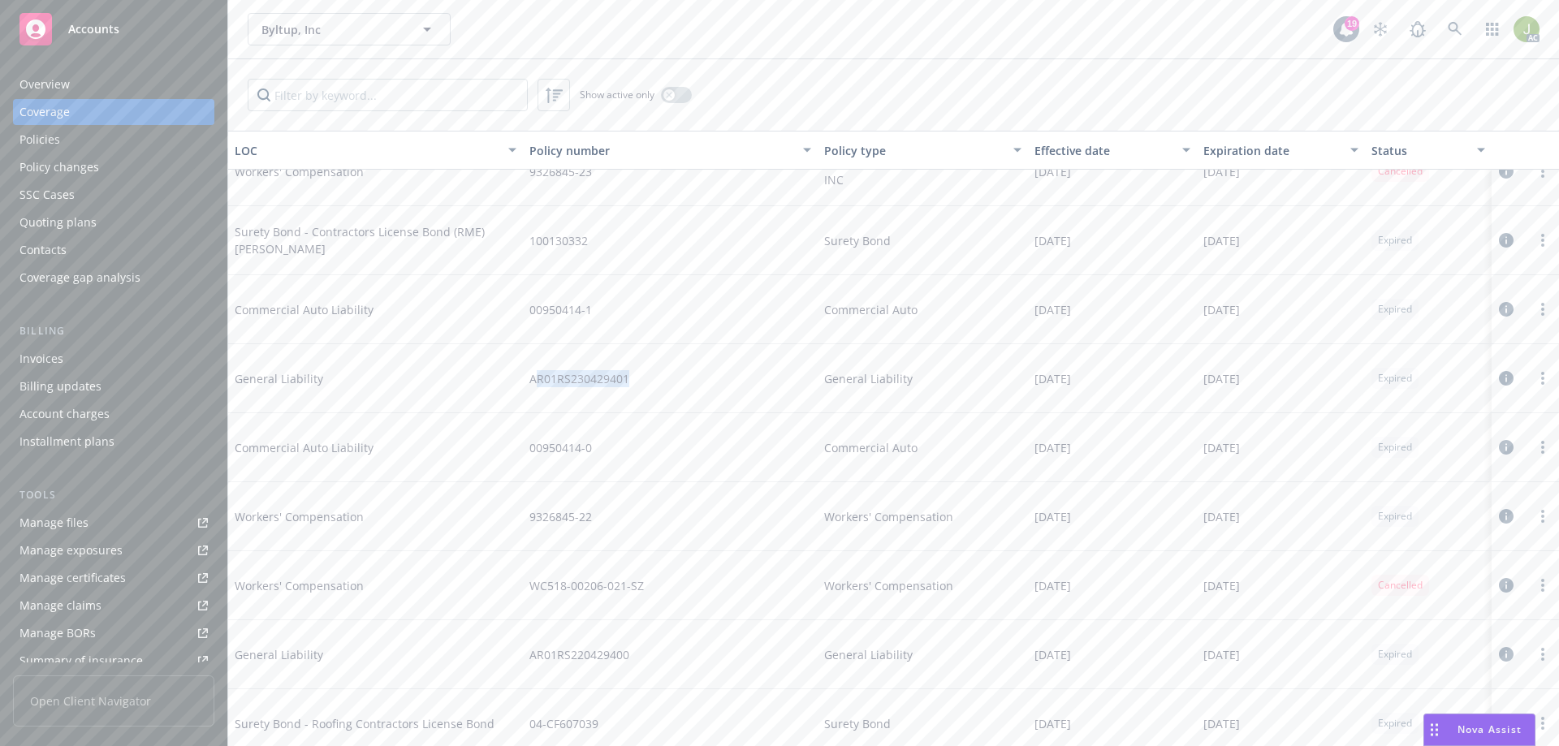
scroll to position [1153, 0]
click at [93, 139] on div "Policies" at bounding box center [113, 140] width 188 height 26
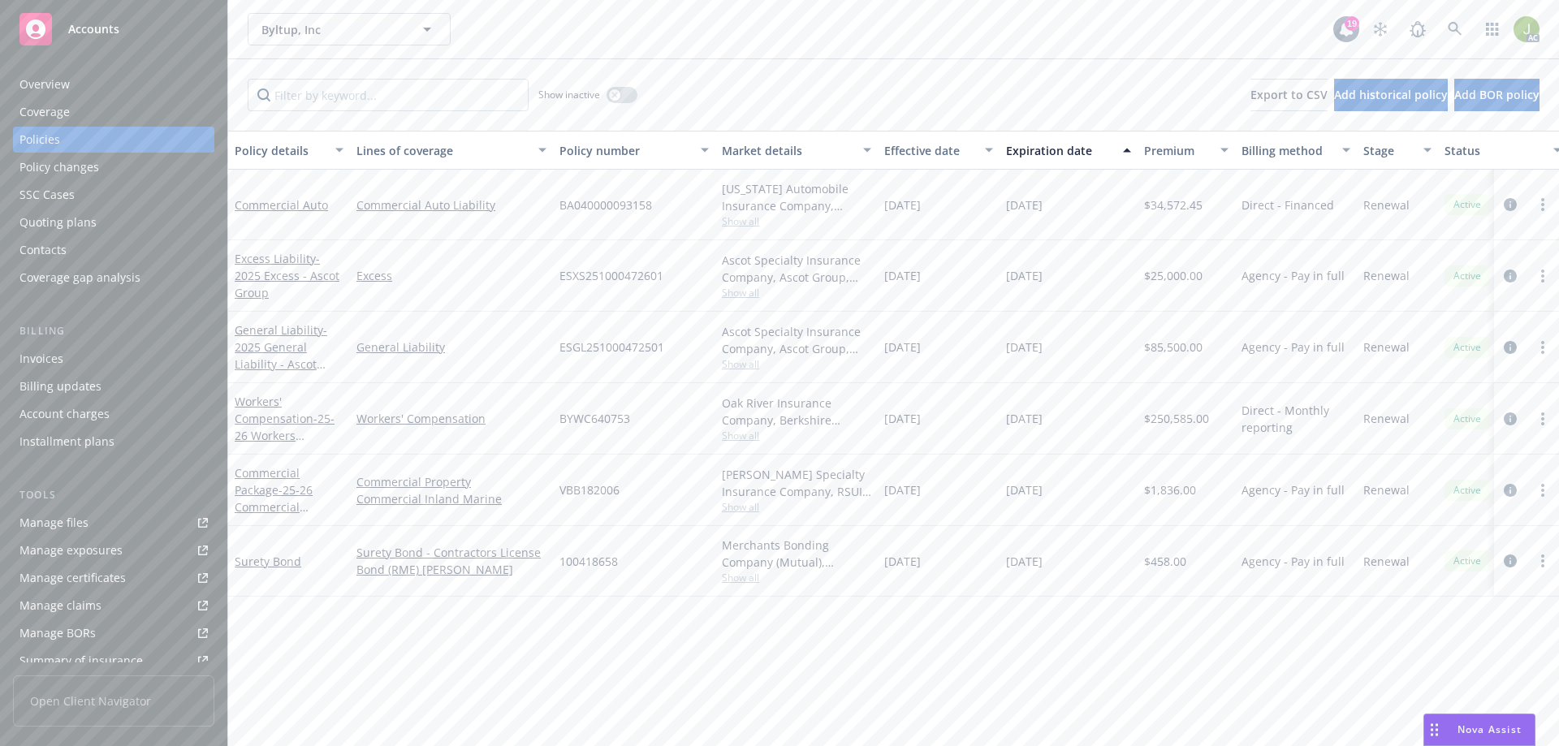
click at [120, 356] on div "Invoices" at bounding box center [113, 359] width 188 height 26
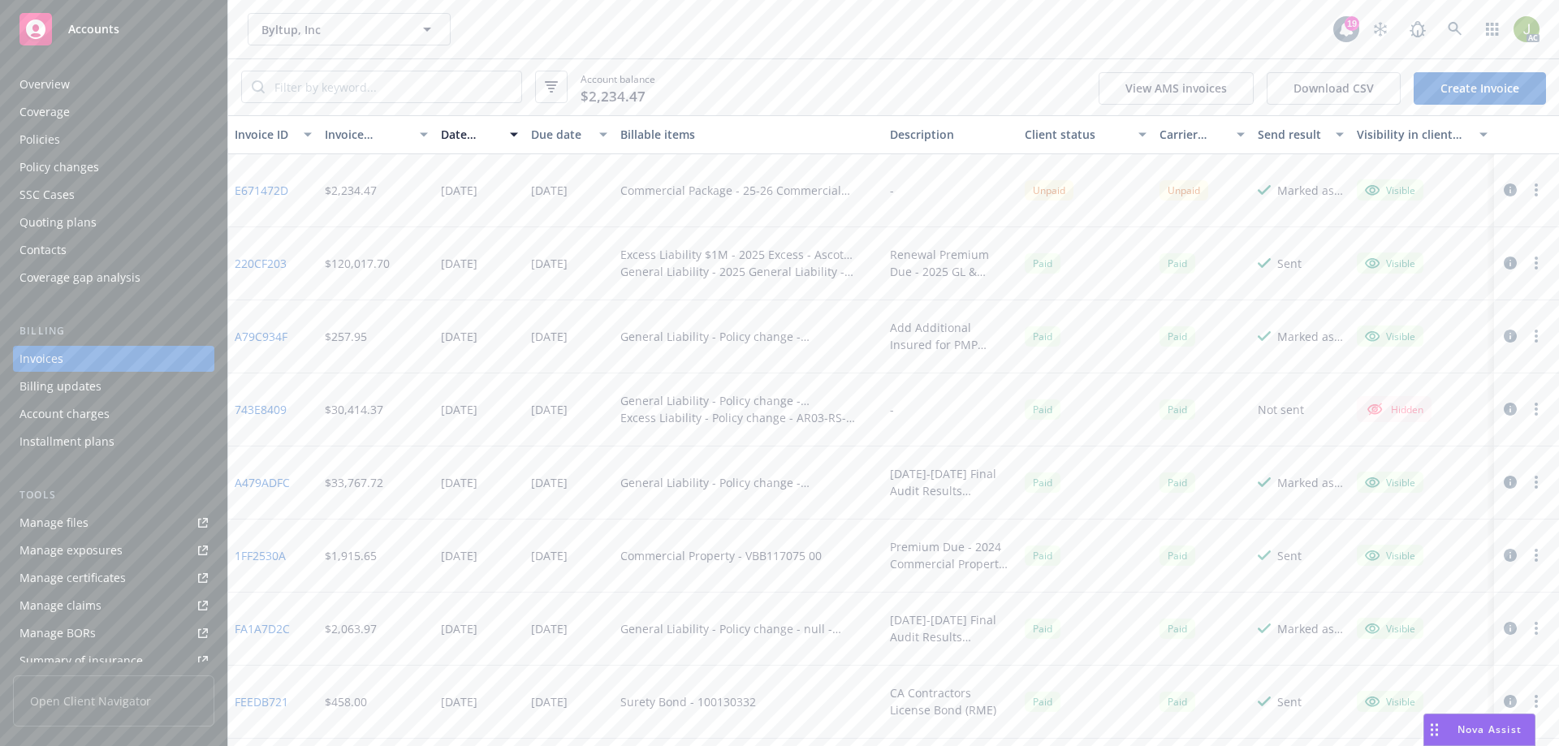
scroll to position [66, 0]
click at [280, 561] on link "FA1A7D2C" at bounding box center [262, 563] width 55 height 17
click at [270, 472] on div "1FF2530A" at bounding box center [273, 490] width 90 height 73
click at [274, 490] on link "1FF2530A" at bounding box center [260, 489] width 51 height 17
click at [261, 418] on link "A479ADFC" at bounding box center [262, 416] width 55 height 17
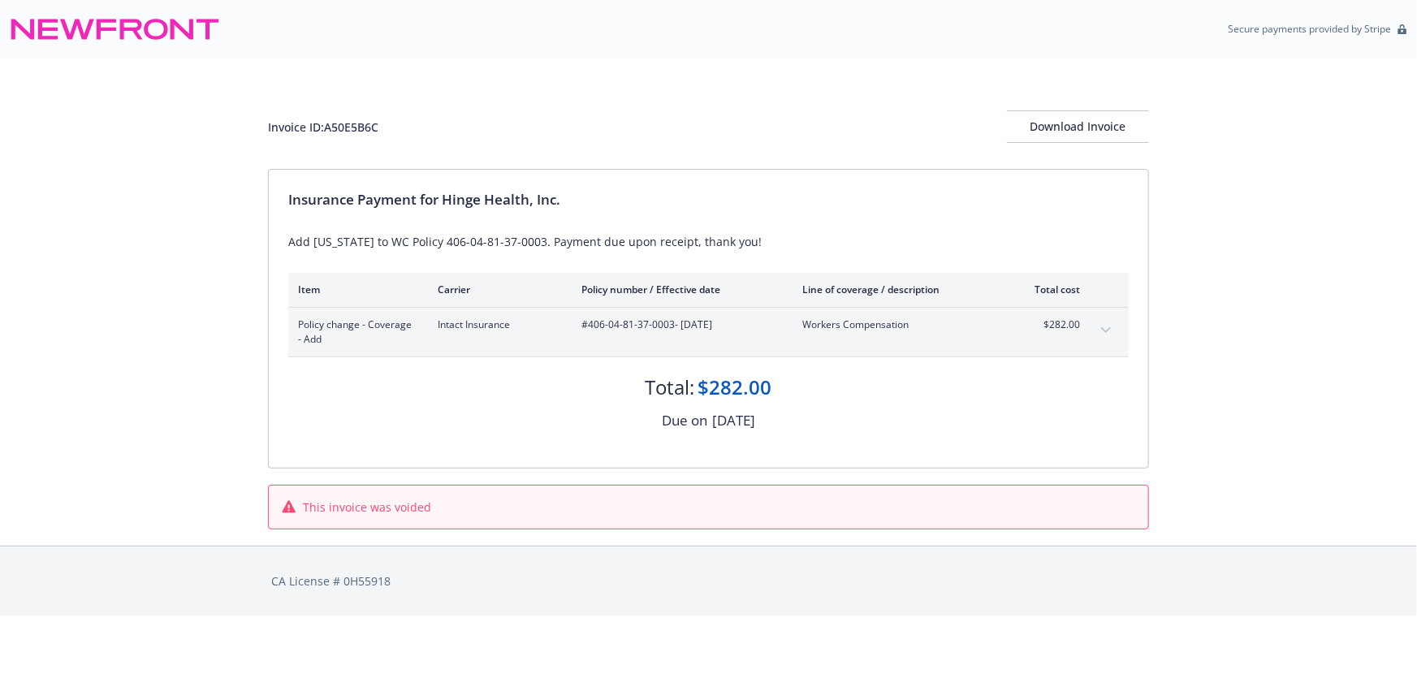
drag, startPoint x: 609, startPoint y: 38, endPoint x: 554, endPoint y: 73, distance: 65.3
click at [609, 38] on div "Secure payments provided by Stripe" at bounding box center [708, 29] width 1397 height 39
drag, startPoint x: 404, startPoint y: 133, endPoint x: 328, endPoint y: 130, distance: 76.4
click at [328, 130] on div "Invoice ID: A50E5B6C Download Invoice" at bounding box center [708, 126] width 881 height 32
copy div "A50E5B6C"
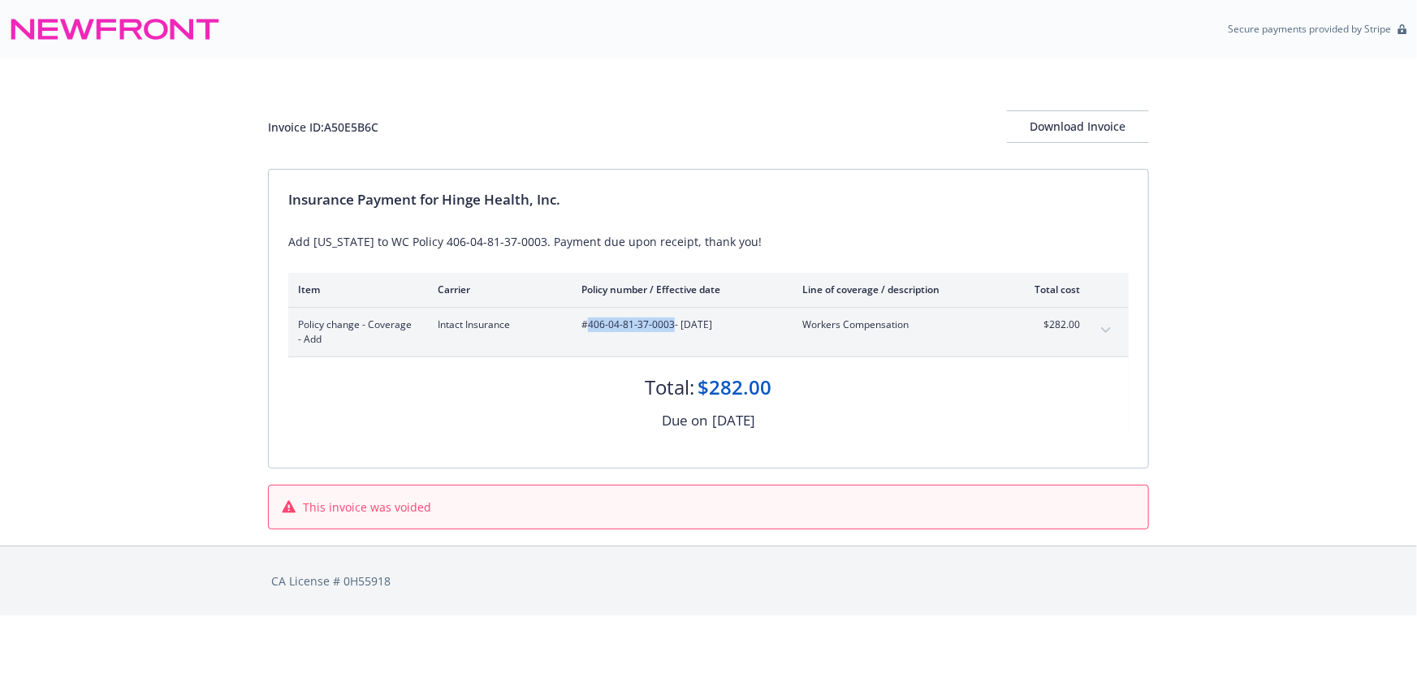
drag, startPoint x: 670, startPoint y: 322, endPoint x: 589, endPoint y: 324, distance: 81.2
click at [589, 324] on span "#406-04-81-37-0003 - 12/01/2023" at bounding box center [678, 324] width 195 height 15
copy span "406-04-81-37-0003"
drag, startPoint x: 406, startPoint y: 124, endPoint x: 326, endPoint y: 128, distance: 79.7
click at [326, 128] on div "Invoice ID: A50E5B6C Download Invoice" at bounding box center [708, 126] width 881 height 32
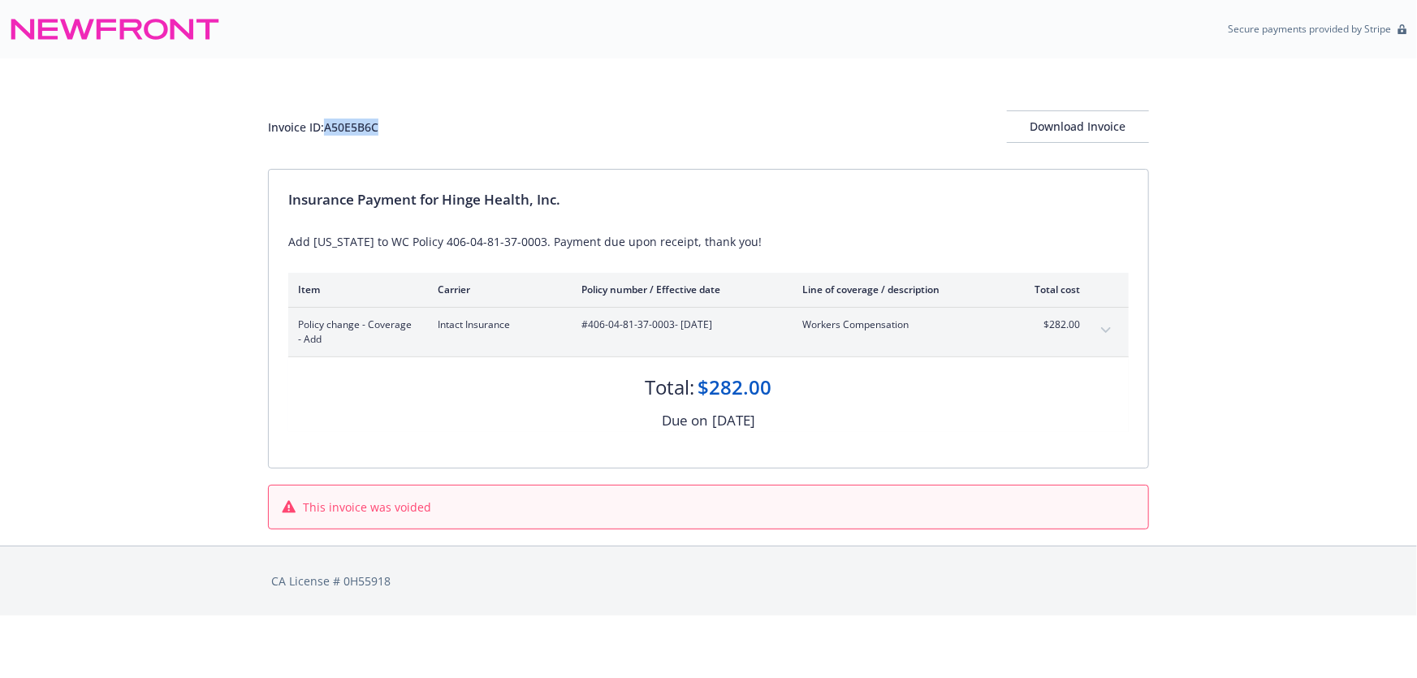
copy div "A50E5B6C"
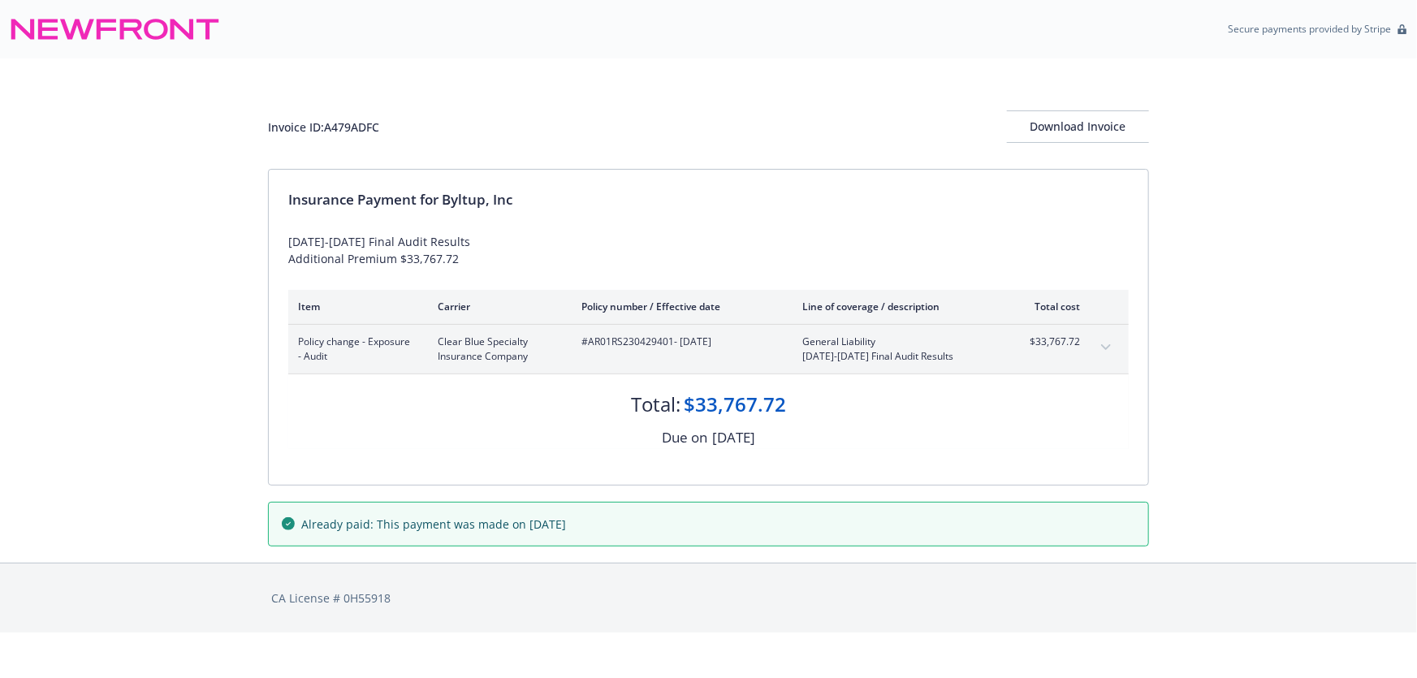
click at [1112, 339] on button "expand content" at bounding box center [1106, 348] width 26 height 26
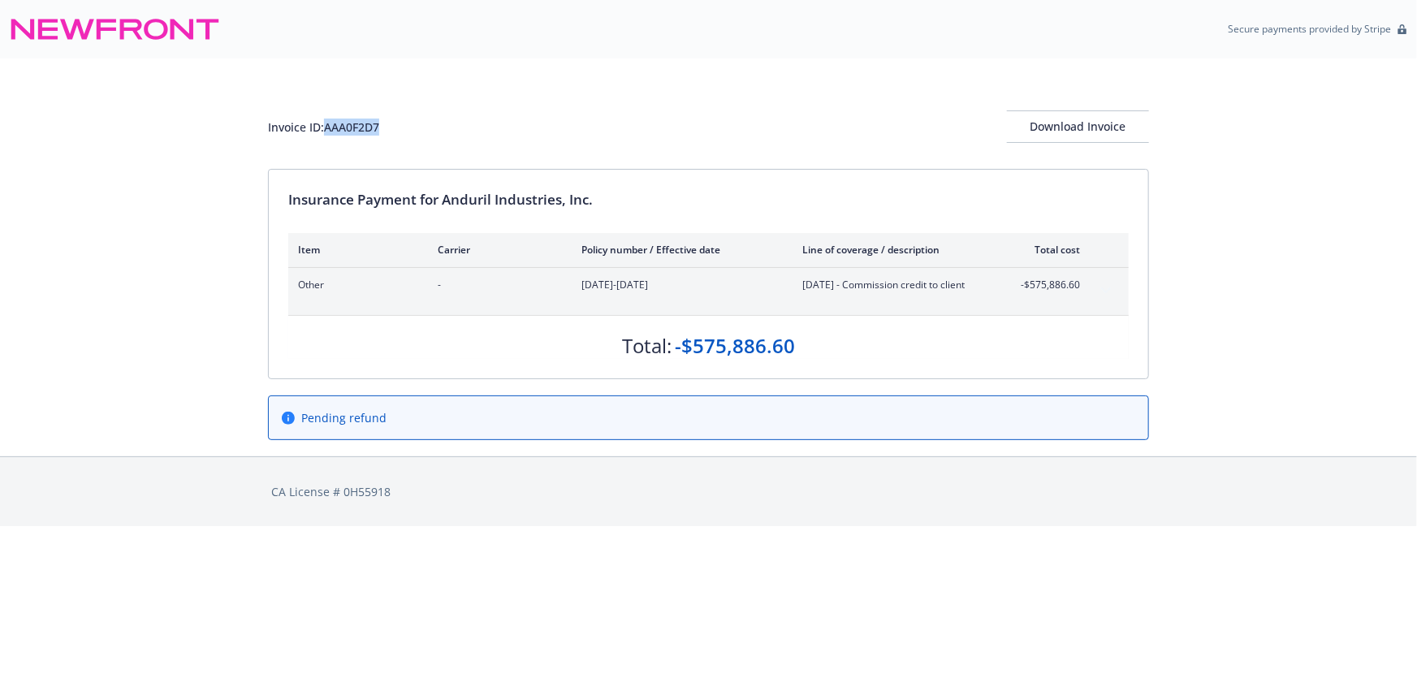
drag, startPoint x: 397, startPoint y: 129, endPoint x: 323, endPoint y: 127, distance: 73.9
click at [323, 127] on div "Invoice ID: AAA0F2D7 Download Invoice" at bounding box center [708, 126] width 881 height 32
copy div "AAA0F2D7"
click at [1073, 127] on div "Download Invoice" at bounding box center [1078, 126] width 142 height 31
